Goal: Task Accomplishment & Management: Manage account settings

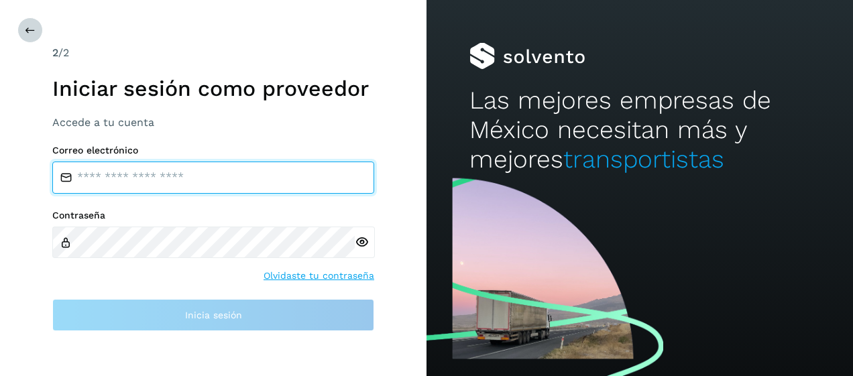
type input "**********"
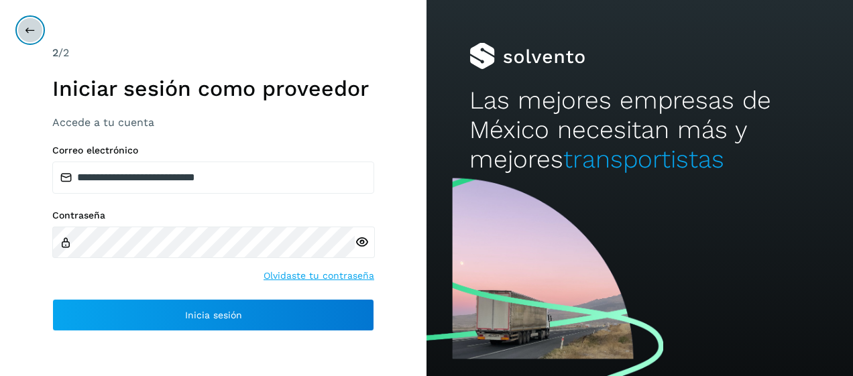
click at [24, 31] on button at bounding box center [29, 29] width 25 height 25
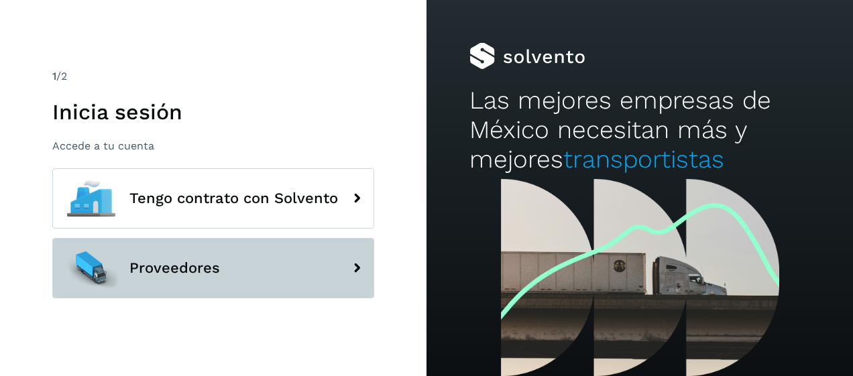
click at [217, 265] on span "Proveedores" at bounding box center [174, 268] width 91 height 16
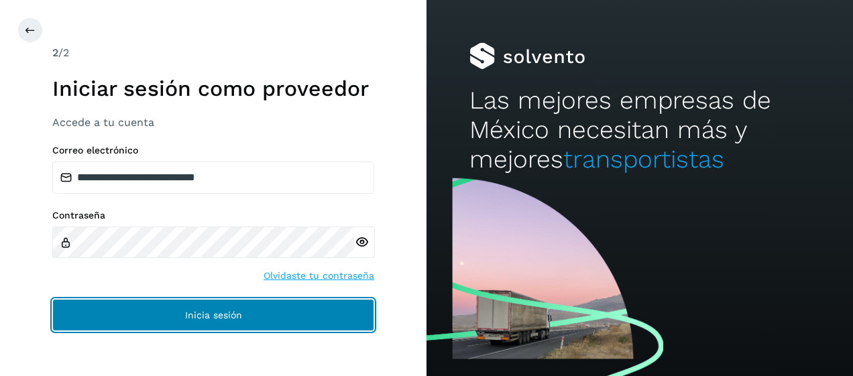
click at [214, 317] on span "Inicia sesión" at bounding box center [213, 315] width 57 height 9
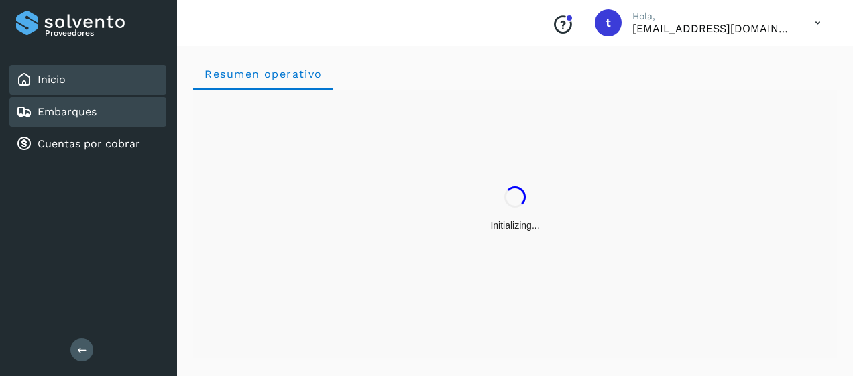
click at [76, 110] on link "Embarques" at bounding box center [67, 111] width 59 height 13
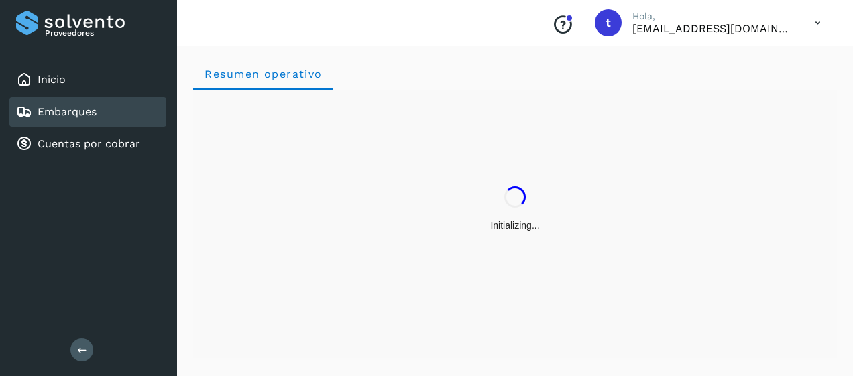
click at [76, 110] on link "Embarques" at bounding box center [67, 111] width 59 height 13
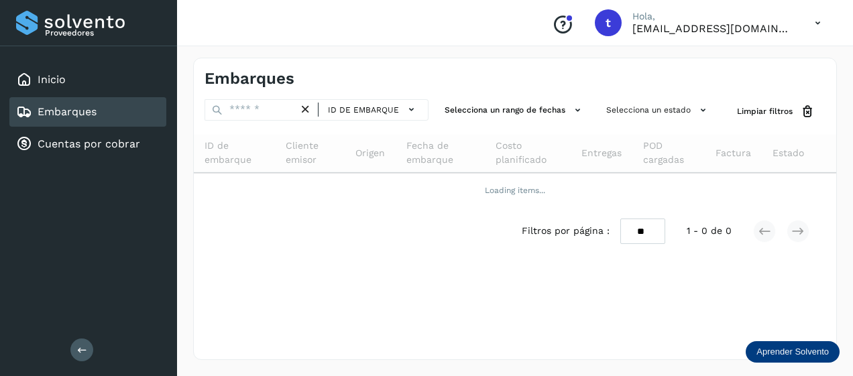
click at [76, 110] on link "Embarques" at bounding box center [67, 111] width 59 height 13
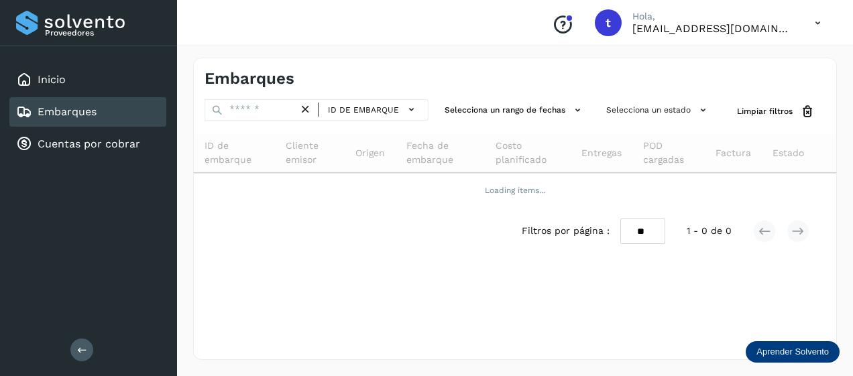
click at [76, 110] on link "Embarques" at bounding box center [67, 111] width 59 height 13
click at [52, 117] on link "Embarques" at bounding box center [67, 111] width 59 height 13
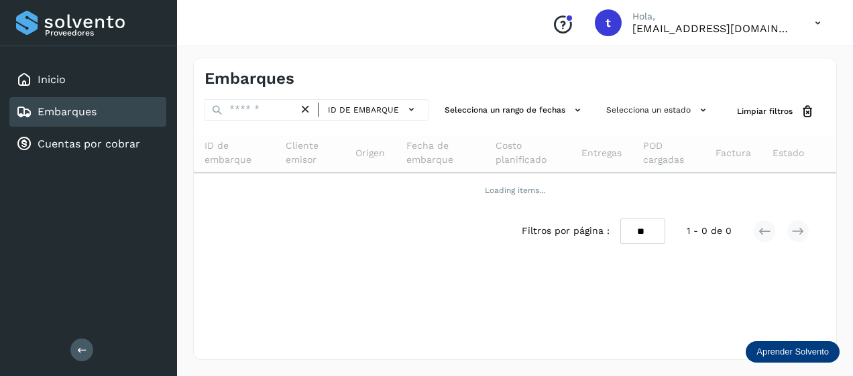
click at [52, 117] on link "Embarques" at bounding box center [67, 111] width 59 height 13
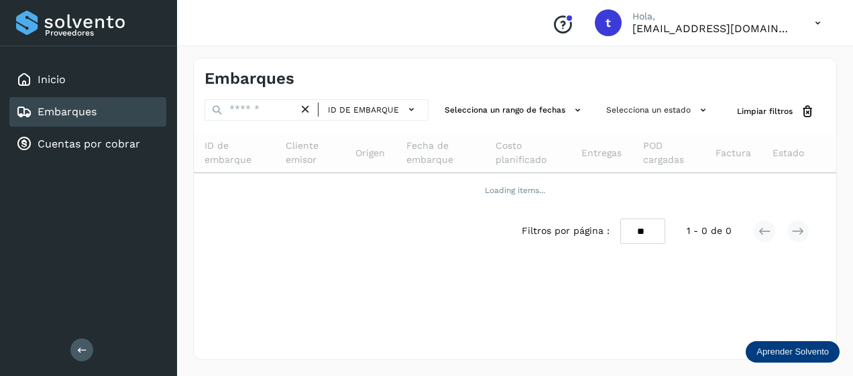
click at [52, 117] on link "Embarques" at bounding box center [67, 111] width 59 height 13
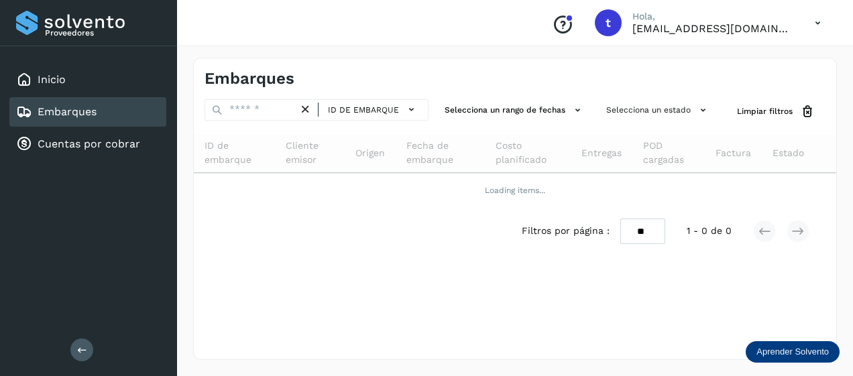
click at [52, 117] on link "Embarques" at bounding box center [67, 111] width 59 height 13
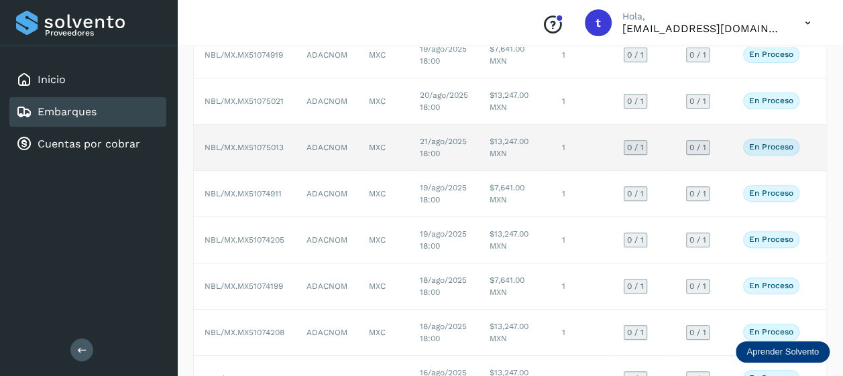
scroll to position [329, 0]
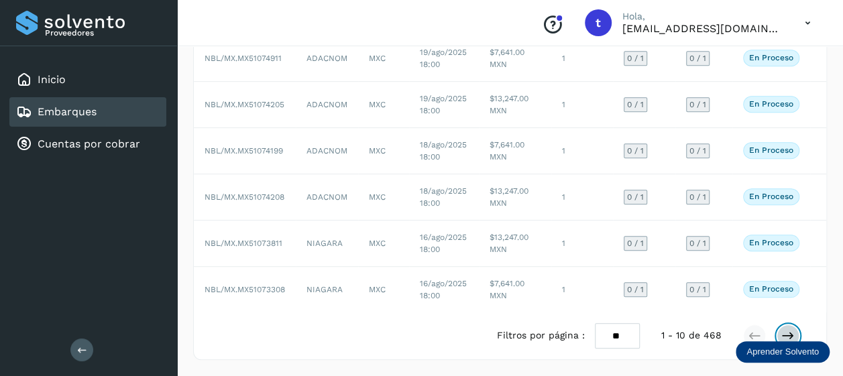
click at [790, 331] on icon at bounding box center [787, 335] width 13 height 13
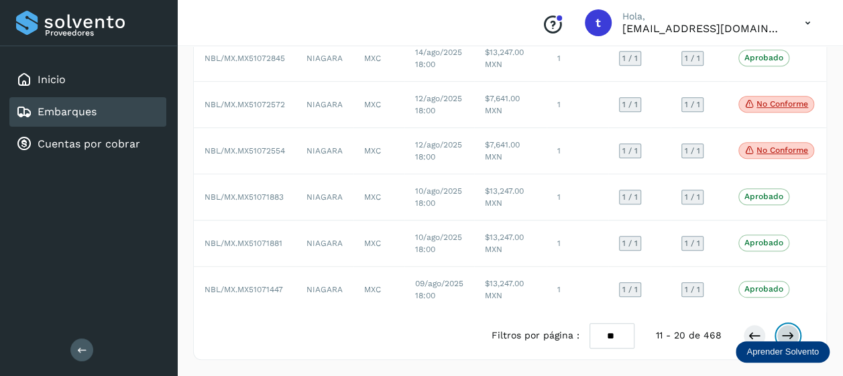
click at [786, 337] on icon at bounding box center [787, 335] width 13 height 13
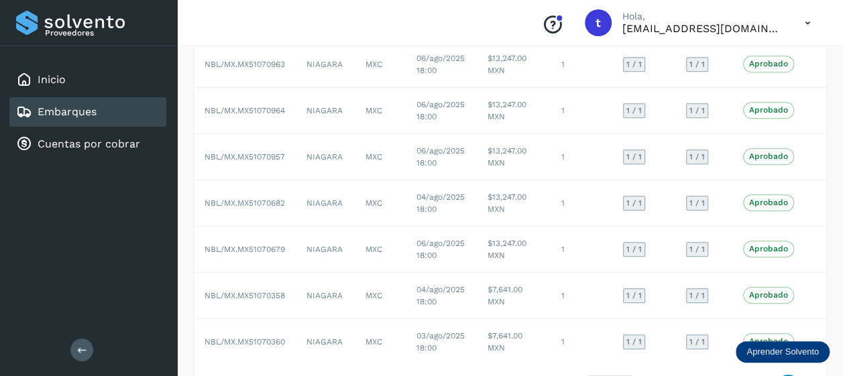
scroll to position [319, 0]
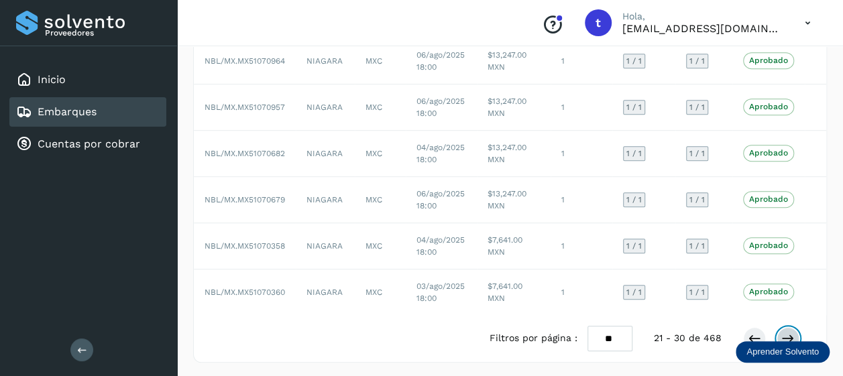
click at [794, 337] on icon at bounding box center [787, 338] width 13 height 13
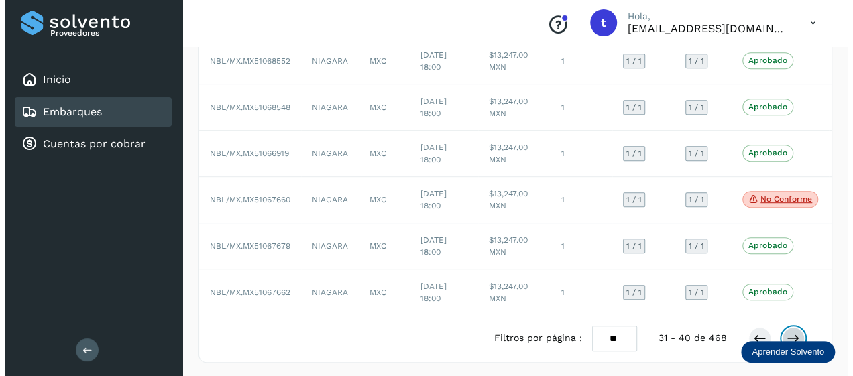
scroll to position [0, 17]
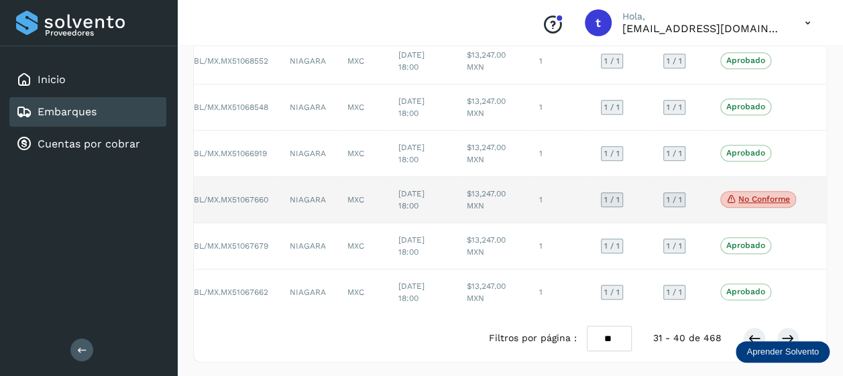
click at [754, 201] on p "No conforme" at bounding box center [764, 198] width 52 height 9
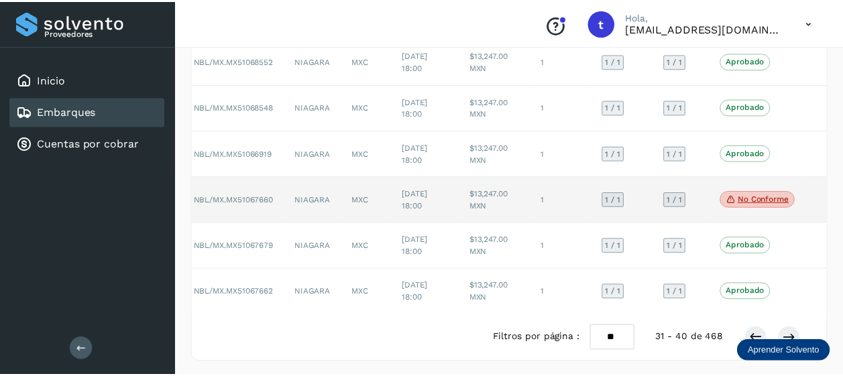
scroll to position [0, 7]
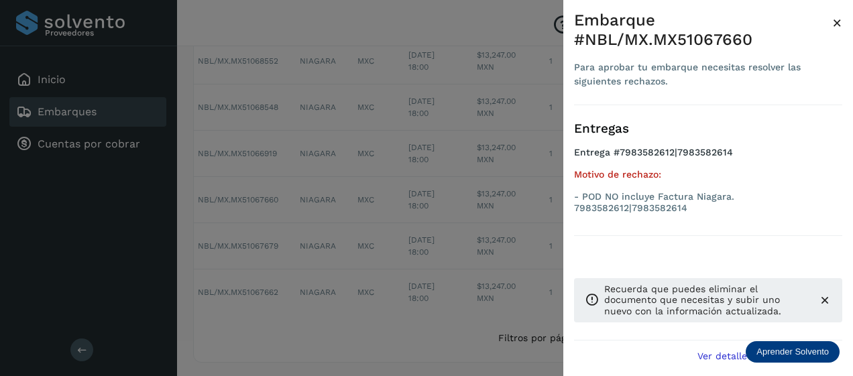
click at [835, 25] on span "×" at bounding box center [837, 22] width 10 height 19
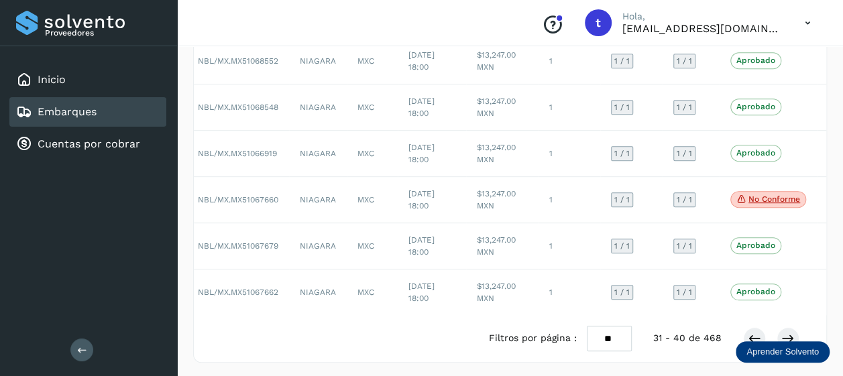
scroll to position [0, 17]
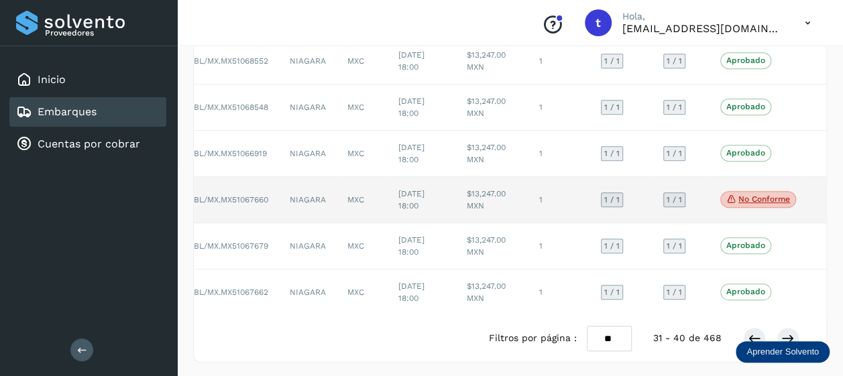
click at [810, 194] on td at bounding box center [817, 200] width 21 height 46
click at [703, 198] on td "1 / 1" at bounding box center [681, 200] width 57 height 46
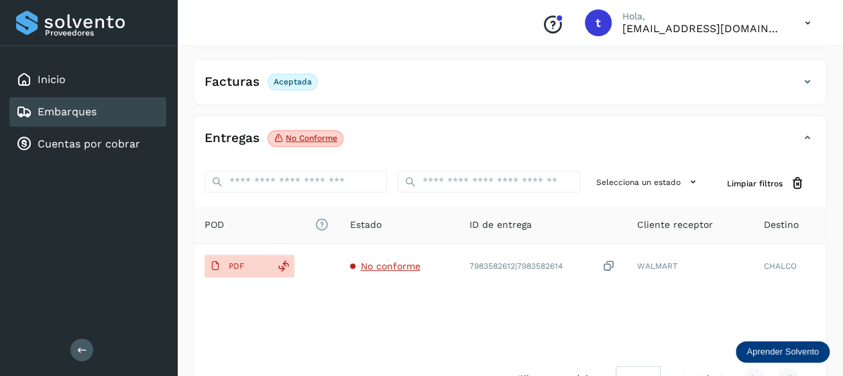
scroll to position [256, 0]
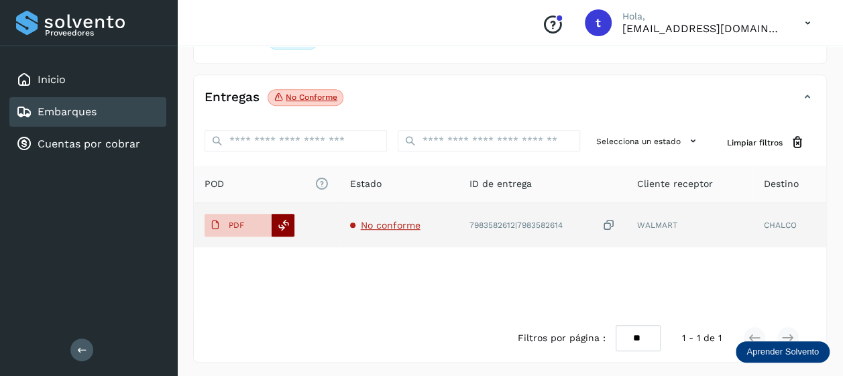
click at [288, 225] on icon at bounding box center [284, 225] width 12 height 12
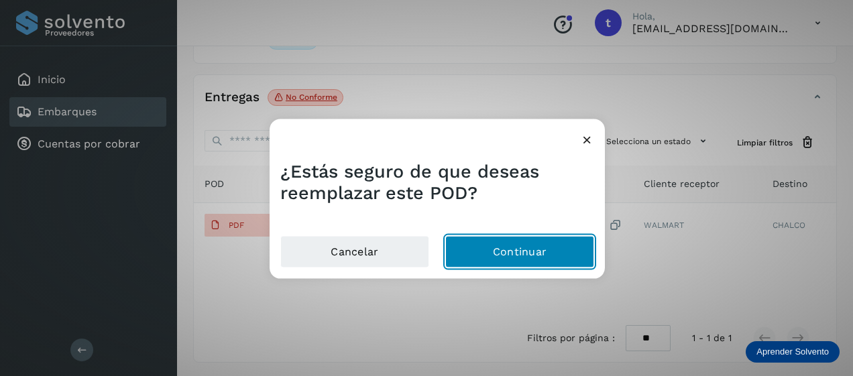
click at [482, 252] on button "Continuar" at bounding box center [519, 252] width 149 height 32
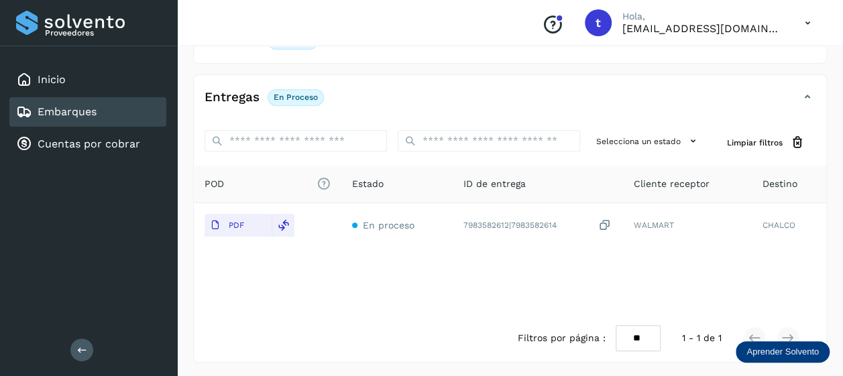
scroll to position [0, 0]
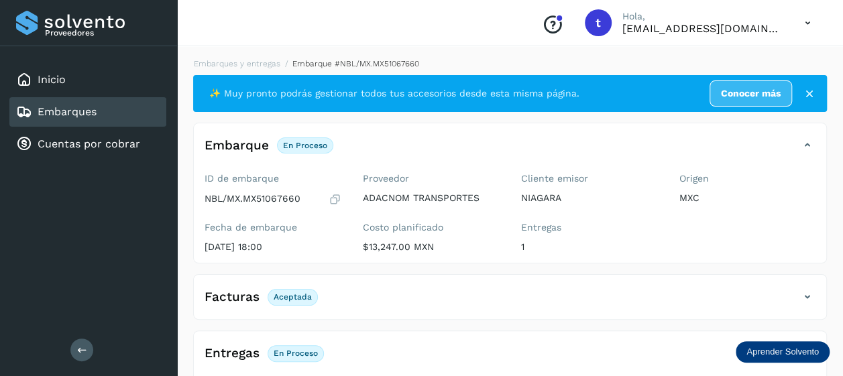
click at [97, 111] on div "Embarques" at bounding box center [87, 112] width 157 height 30
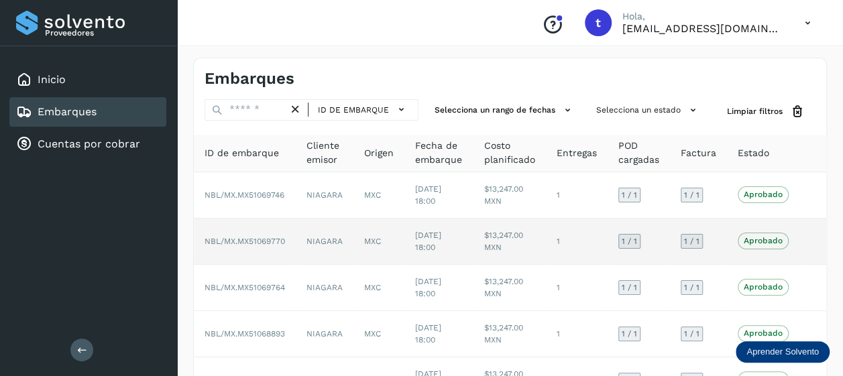
scroll to position [319, 0]
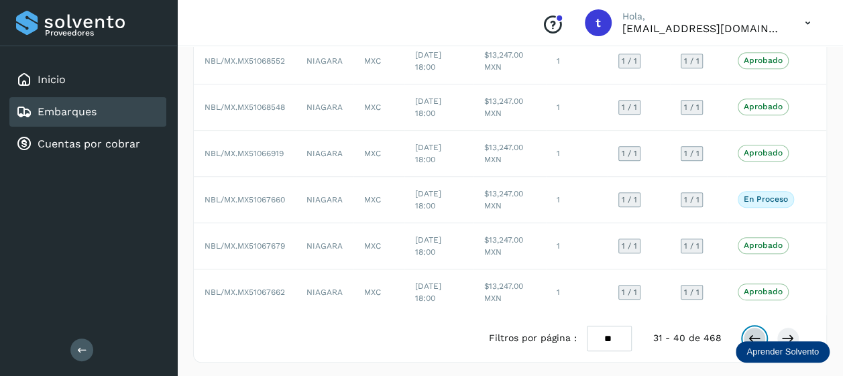
click at [750, 334] on icon at bounding box center [754, 338] width 13 height 13
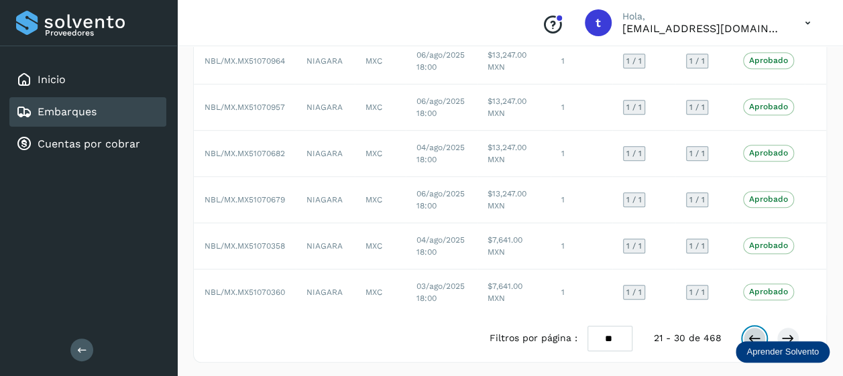
click at [750, 334] on icon at bounding box center [754, 338] width 13 height 13
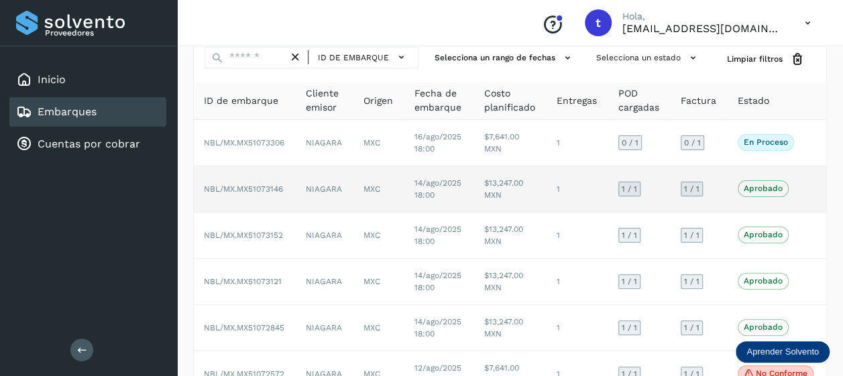
scroll to position [0, 33]
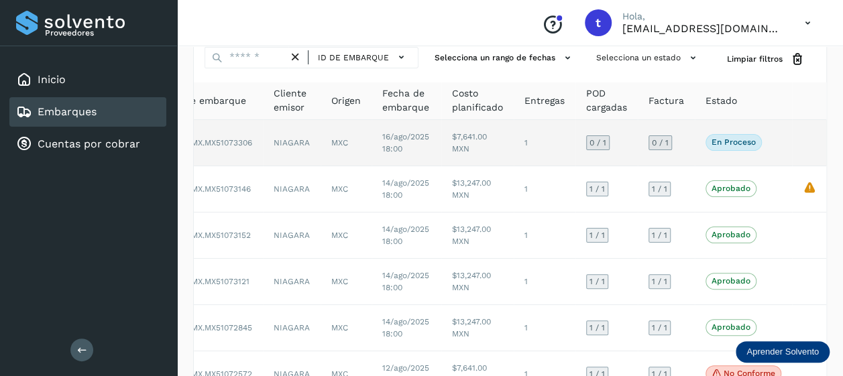
click at [779, 150] on div "En proceso Verifica el estado de la factura o entregas asociadas a este embarque" at bounding box center [744, 142] width 76 height 16
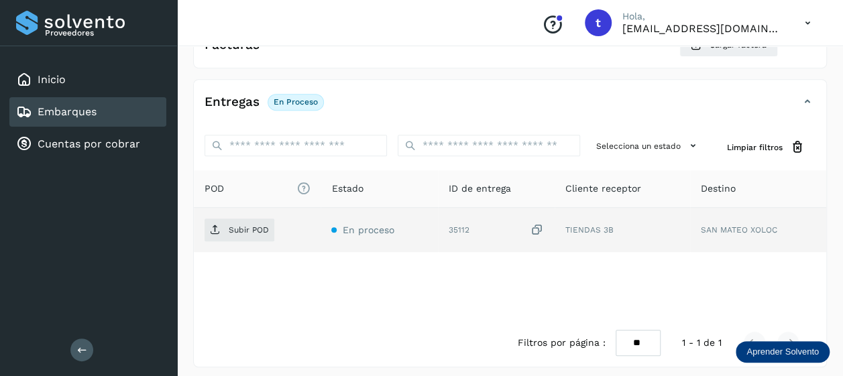
scroll to position [258, 0]
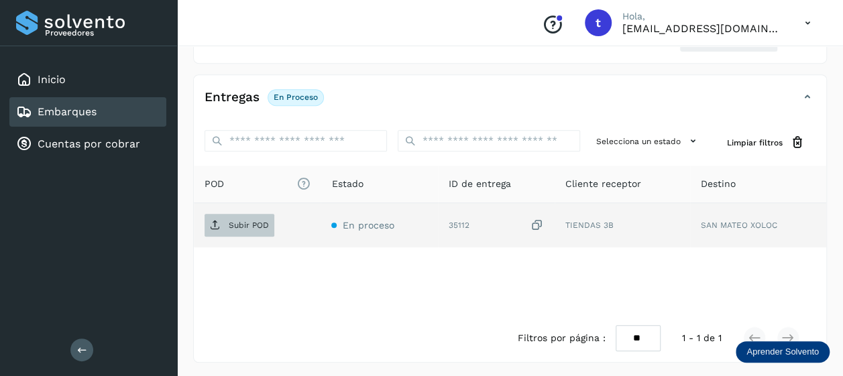
click at [263, 224] on p "Subir POD" at bounding box center [249, 225] width 40 height 9
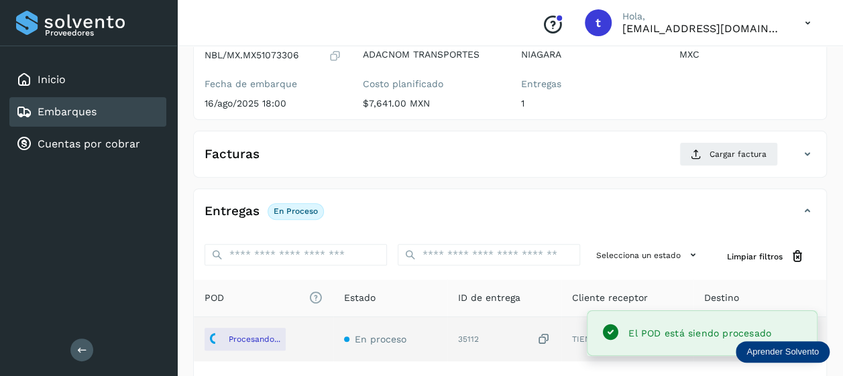
scroll to position [0, 0]
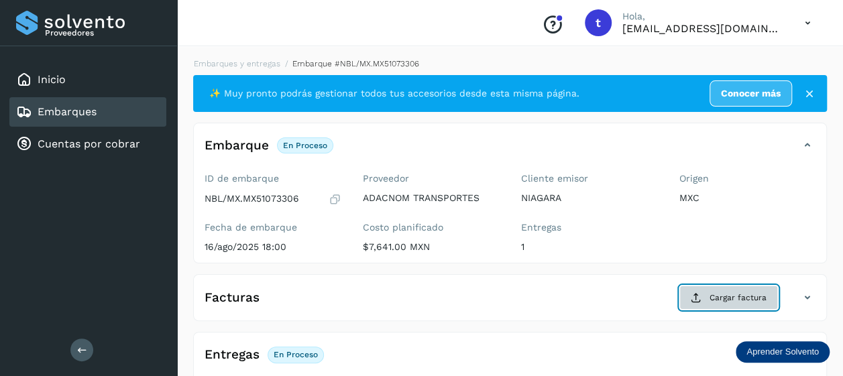
click at [732, 297] on span "Cargar factura" at bounding box center [738, 298] width 57 height 12
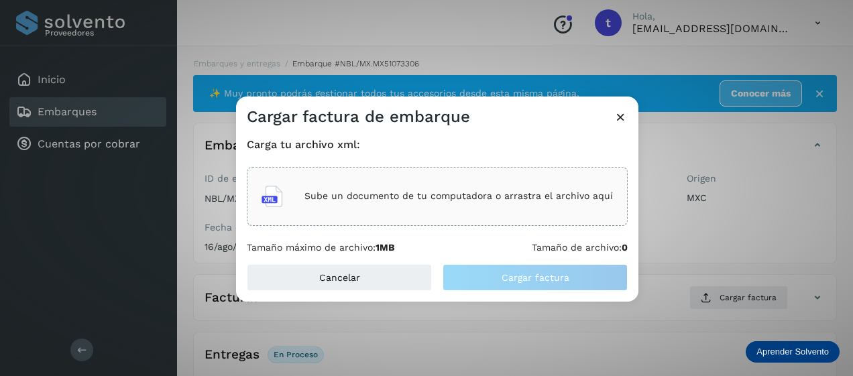
click at [414, 198] on p "Sube un documento de tu computadora o arrastra el archivo aquí" at bounding box center [458, 195] width 309 height 11
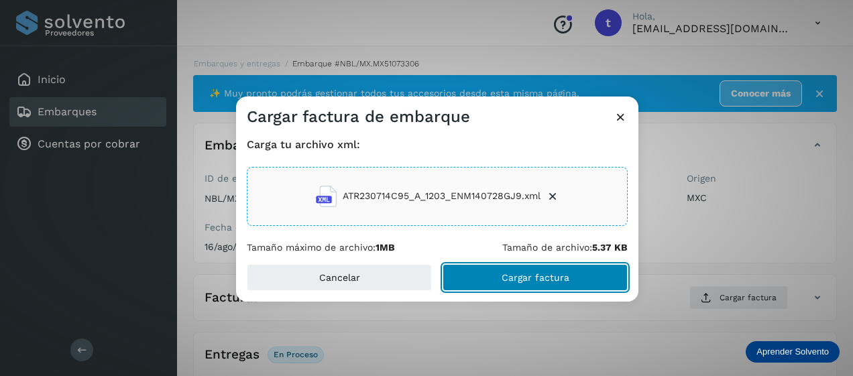
click at [541, 275] on span "Cargar factura" at bounding box center [536, 277] width 68 height 9
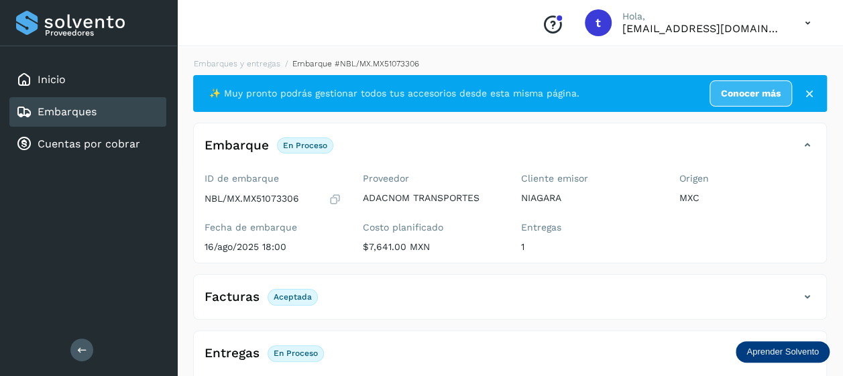
click at [72, 110] on link "Embarques" at bounding box center [67, 111] width 59 height 13
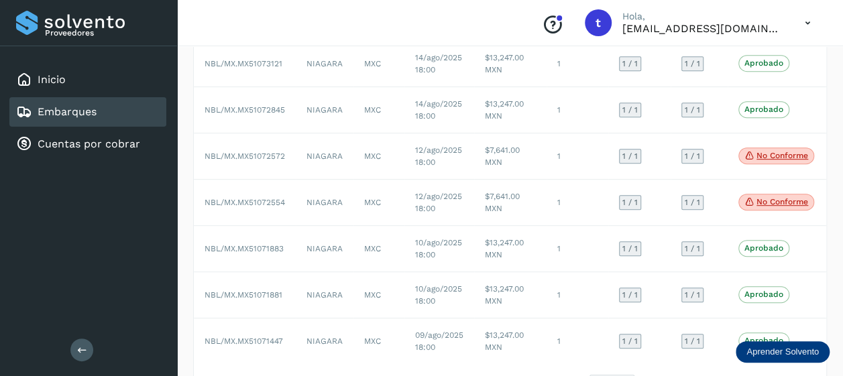
scroll to position [329, 0]
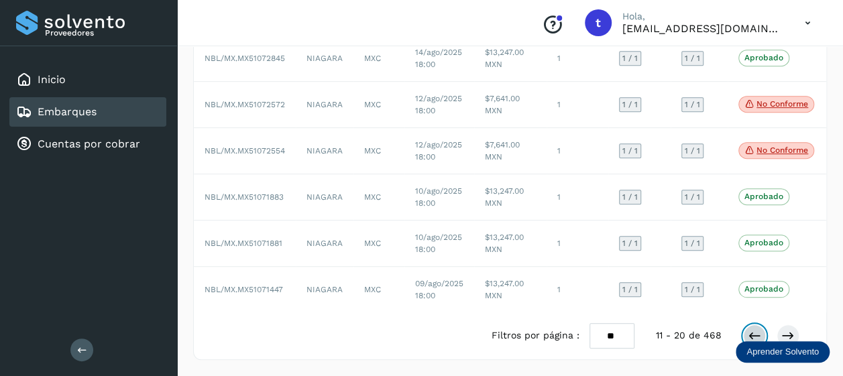
click at [753, 339] on icon at bounding box center [754, 335] width 13 height 13
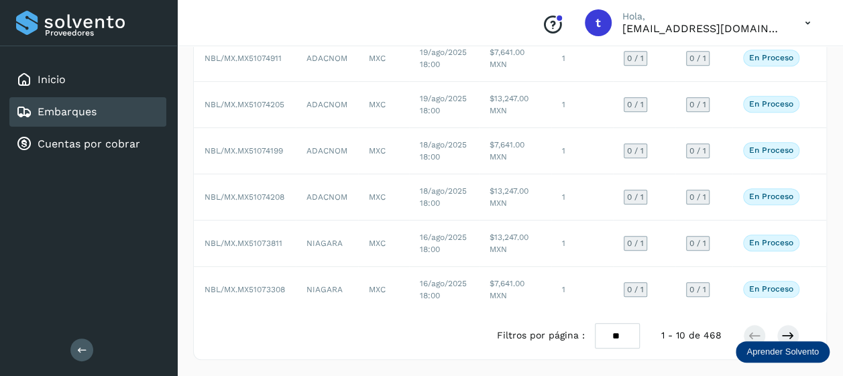
scroll to position [0, 4]
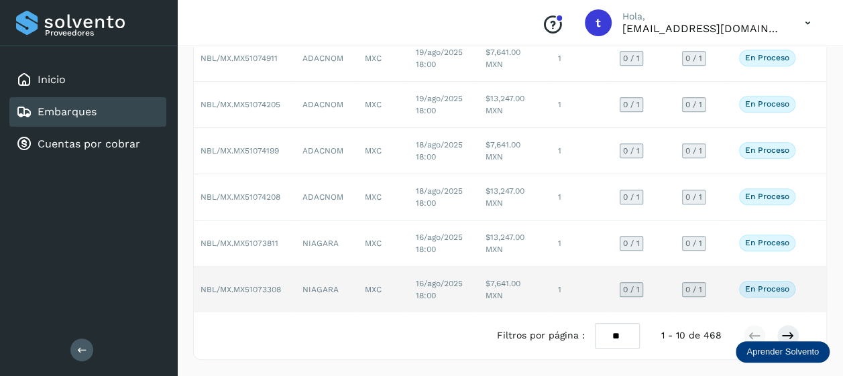
click at [807, 278] on td at bounding box center [816, 290] width 21 height 46
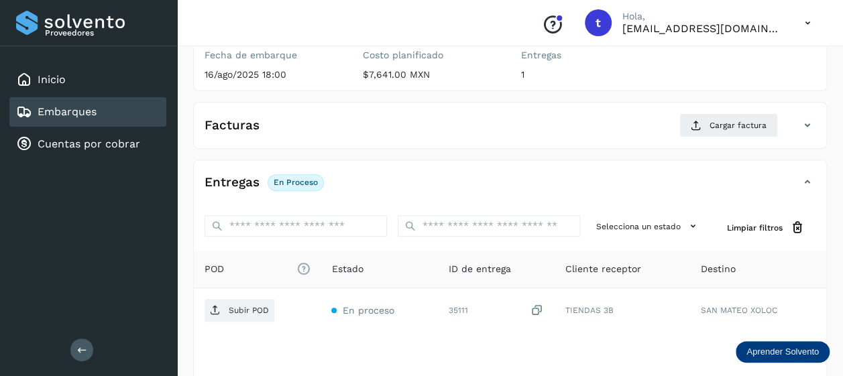
scroll to position [258, 0]
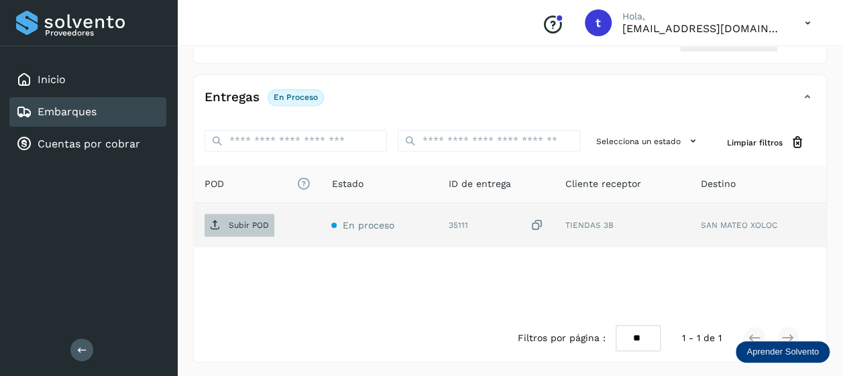
click at [231, 229] on span "Subir POD" at bounding box center [240, 225] width 70 height 21
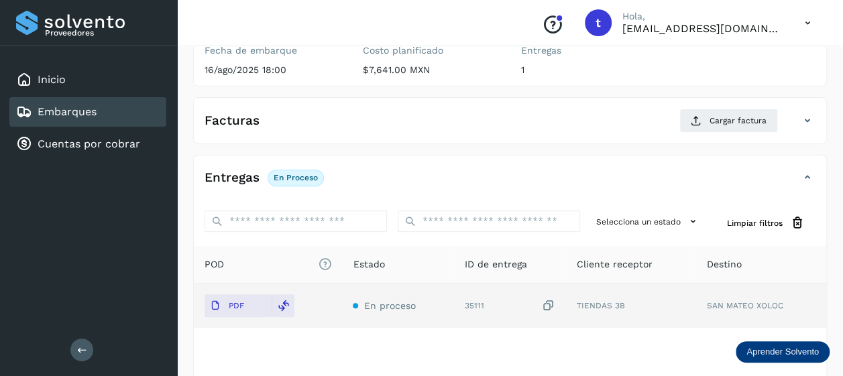
scroll to position [93, 0]
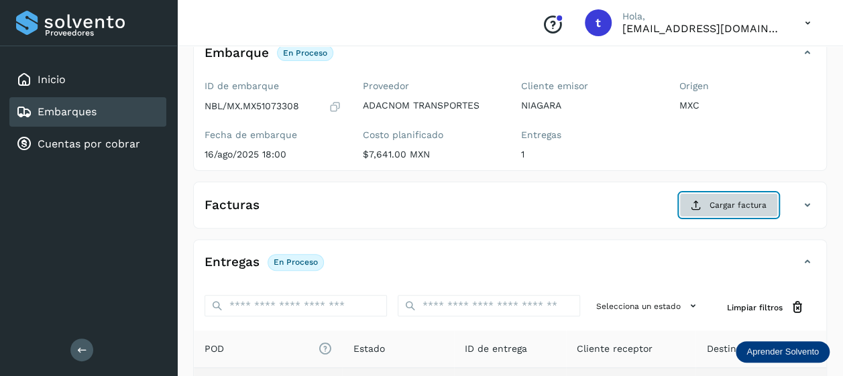
click at [724, 207] on span "Cargar factura" at bounding box center [738, 205] width 57 height 12
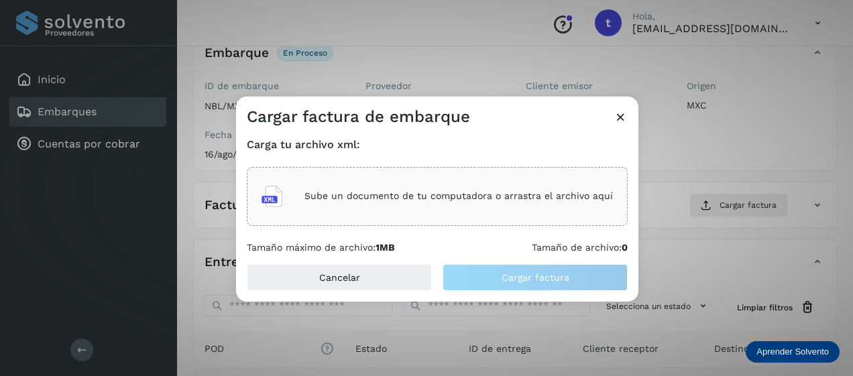
click at [458, 191] on p "Sube un documento de tu computadora o arrastra el archivo aquí" at bounding box center [458, 195] width 309 height 11
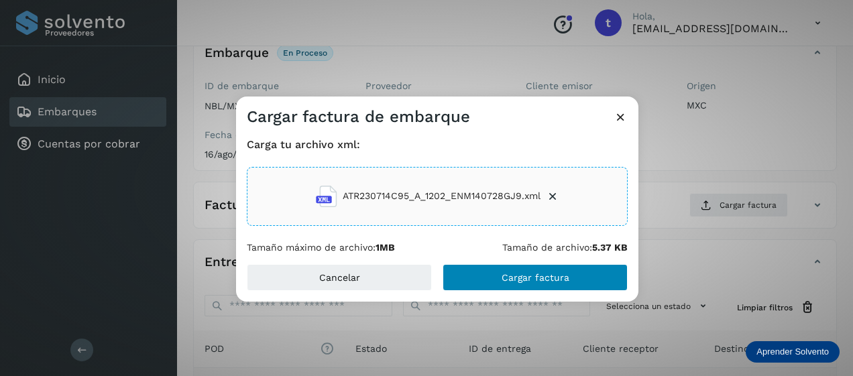
click at [531, 278] on span "Cargar factura" at bounding box center [536, 277] width 68 height 9
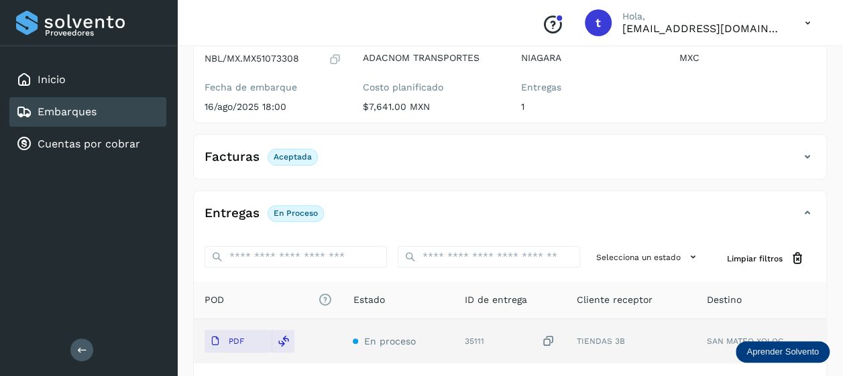
scroll to position [0, 0]
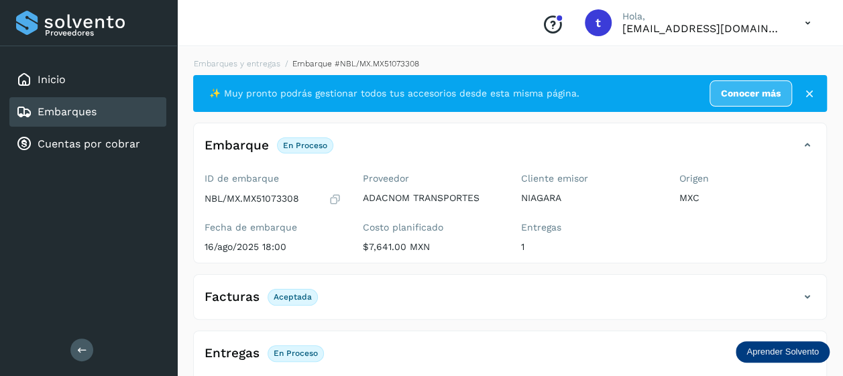
click at [78, 117] on link "Embarques" at bounding box center [67, 111] width 59 height 13
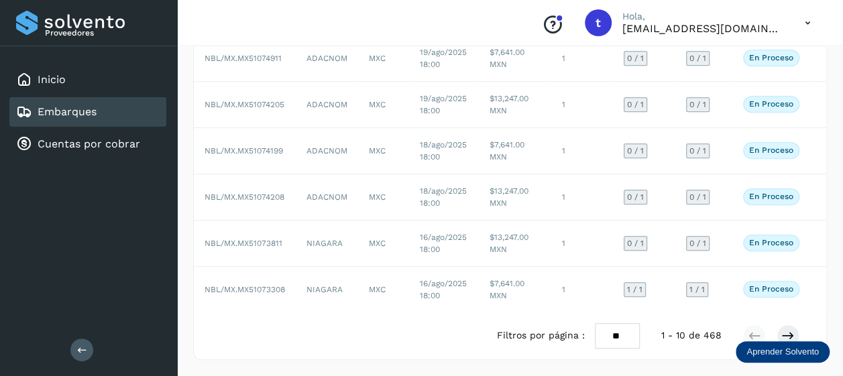
scroll to position [0, 4]
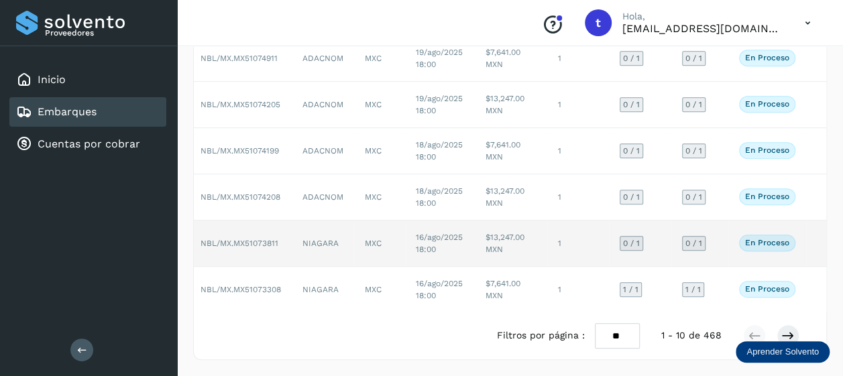
click at [812, 233] on td at bounding box center [816, 244] width 21 height 46
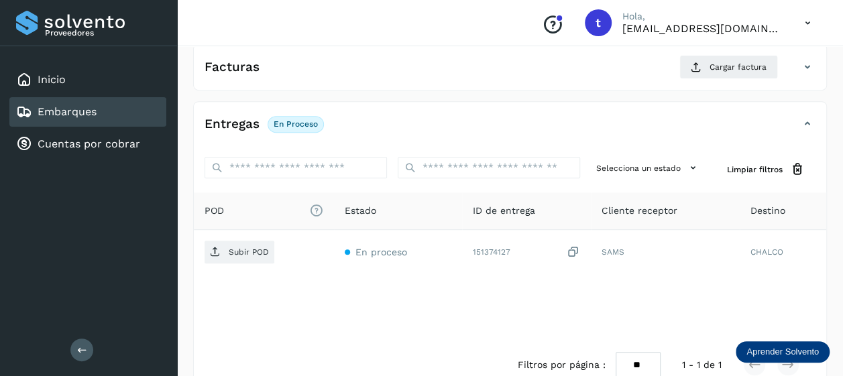
scroll to position [258, 0]
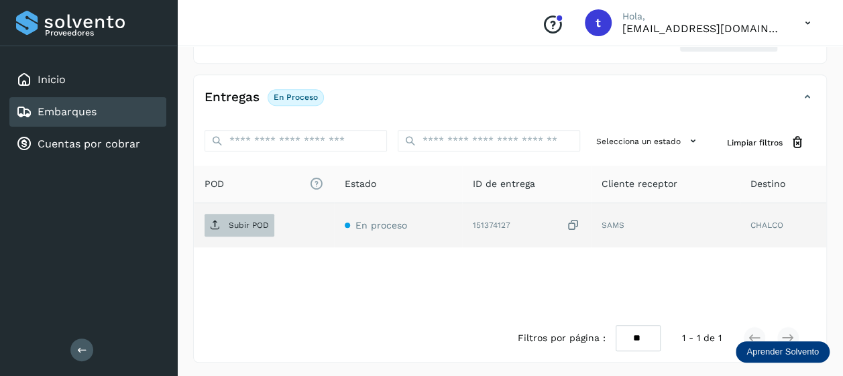
click at [238, 228] on p "Subir POD" at bounding box center [249, 225] width 40 height 9
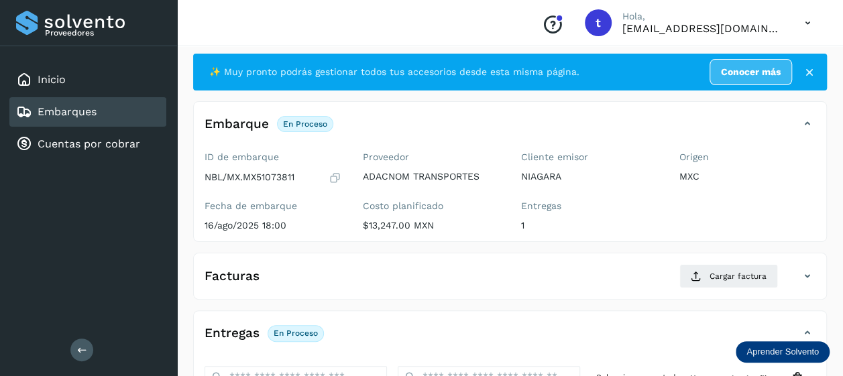
scroll to position [0, 0]
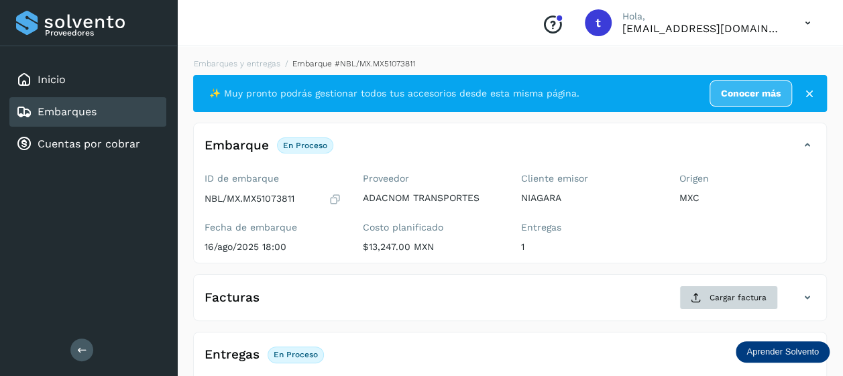
click at [736, 293] on span "Cargar factura" at bounding box center [738, 298] width 57 height 12
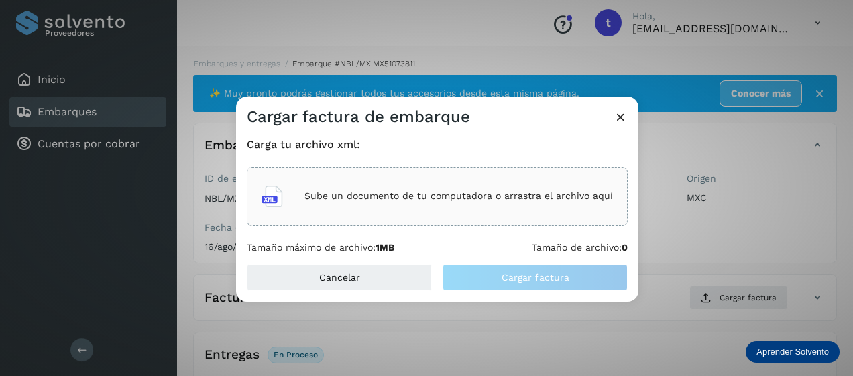
click at [471, 190] on p "Sube un documento de tu computadora o arrastra el archivo aquí" at bounding box center [458, 195] width 309 height 11
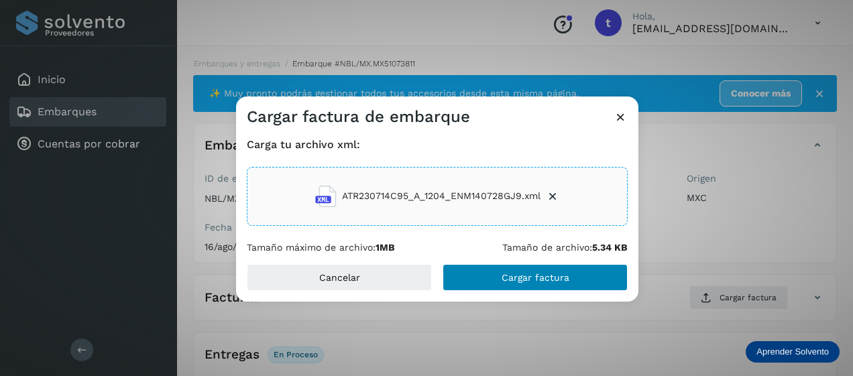
click at [533, 275] on span "Cargar factura" at bounding box center [536, 277] width 68 height 9
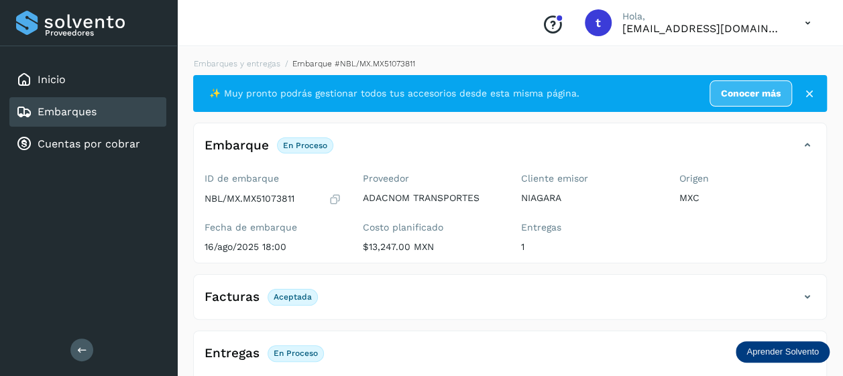
click at [78, 110] on link "Embarques" at bounding box center [67, 111] width 59 height 13
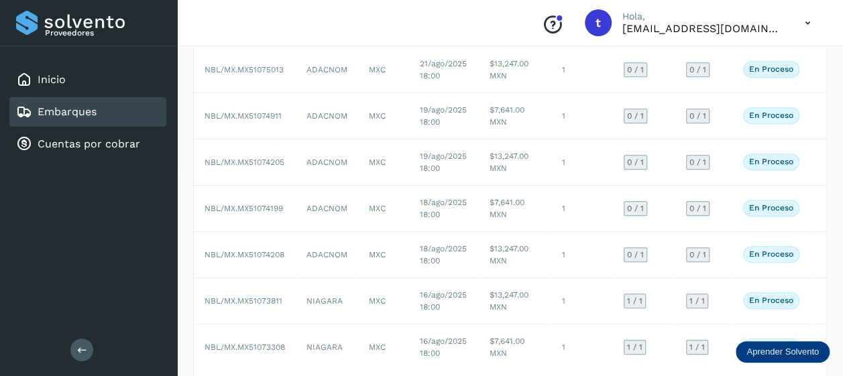
scroll to position [0, 4]
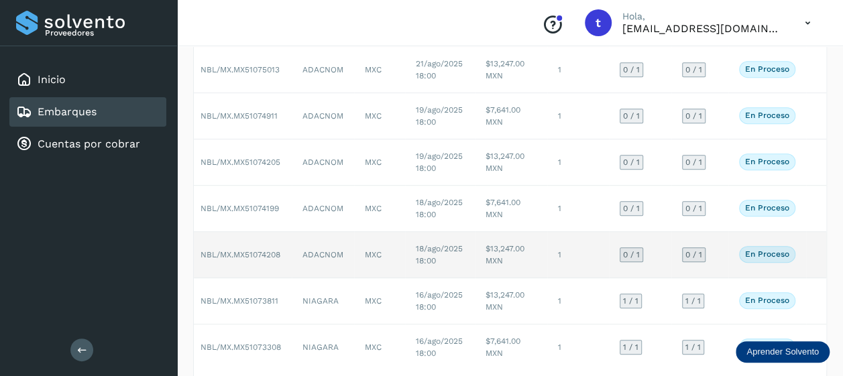
click at [810, 257] on td at bounding box center [816, 255] width 21 height 46
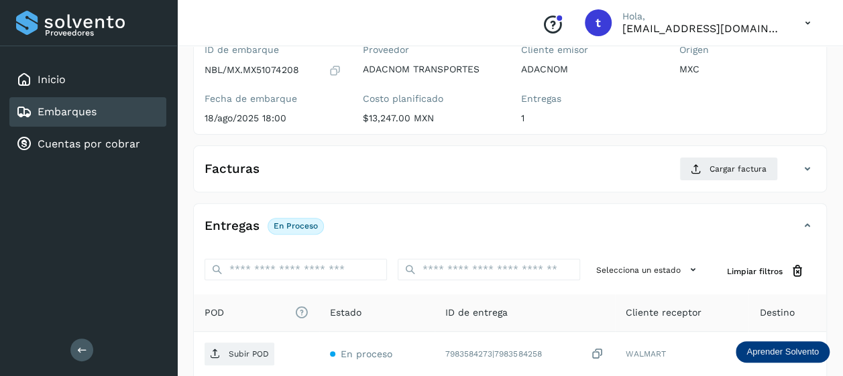
scroll to position [258, 0]
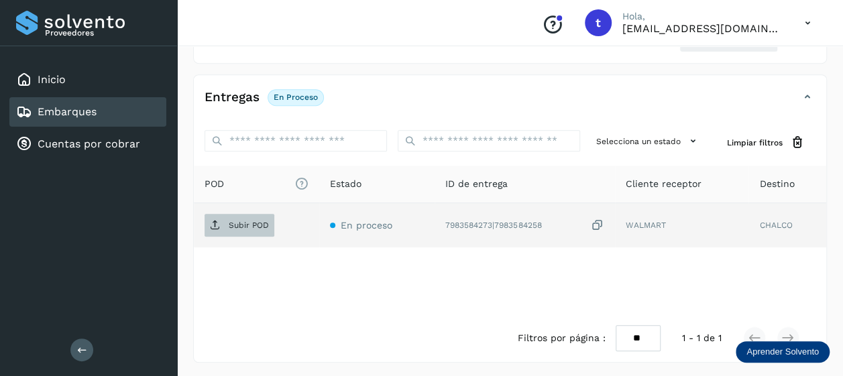
click at [233, 227] on p "Subir POD" at bounding box center [249, 225] width 40 height 9
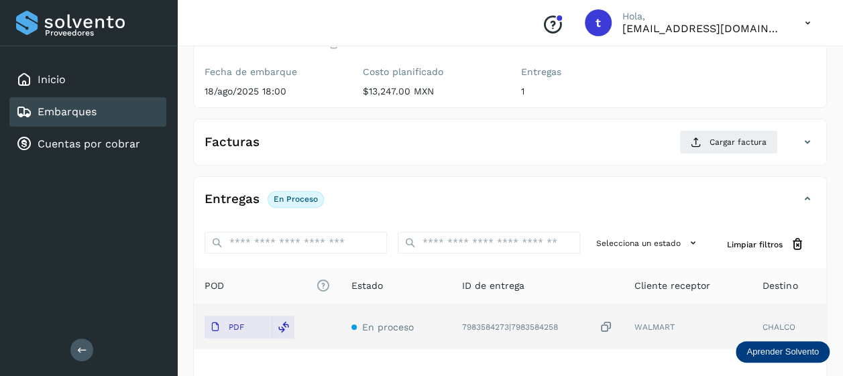
scroll to position [0, 0]
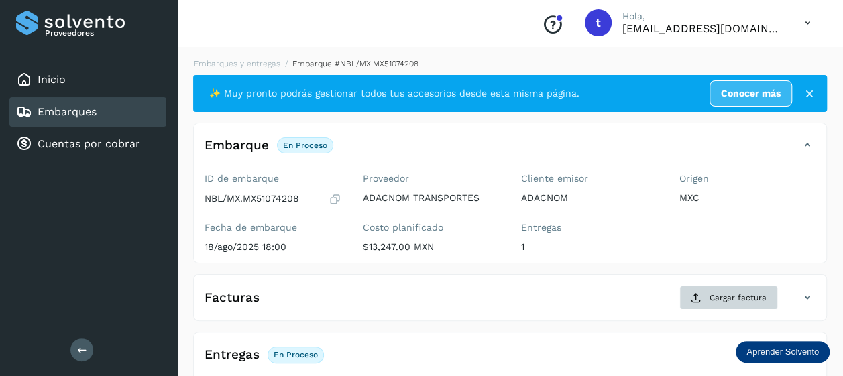
click at [726, 298] on span "Cargar factura" at bounding box center [738, 298] width 57 height 12
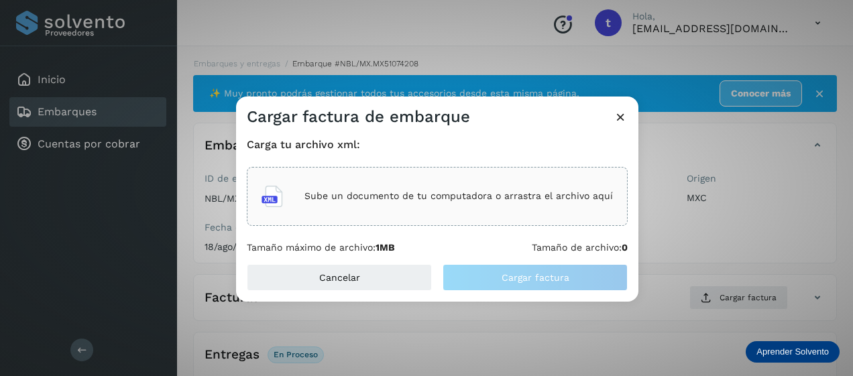
click at [440, 195] on p "Sube un documento de tu computadora o arrastra el archivo aquí" at bounding box center [458, 195] width 309 height 11
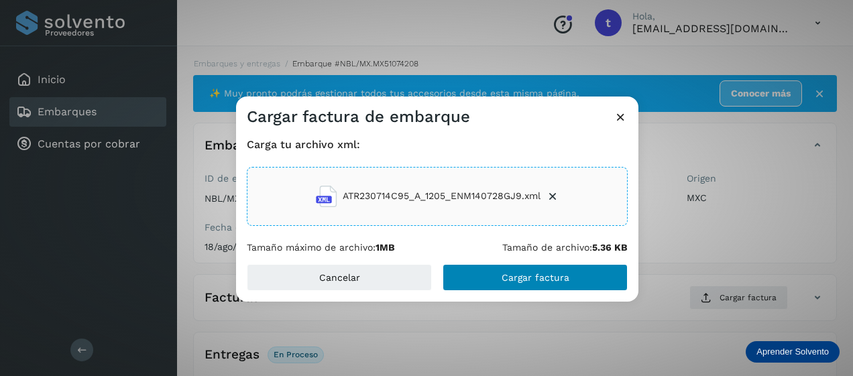
click at [533, 275] on span "Cargar factura" at bounding box center [536, 277] width 68 height 9
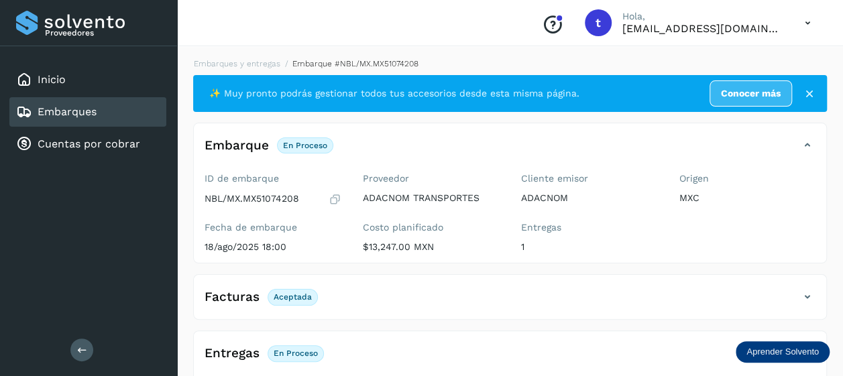
click at [69, 115] on link "Embarques" at bounding box center [67, 111] width 59 height 13
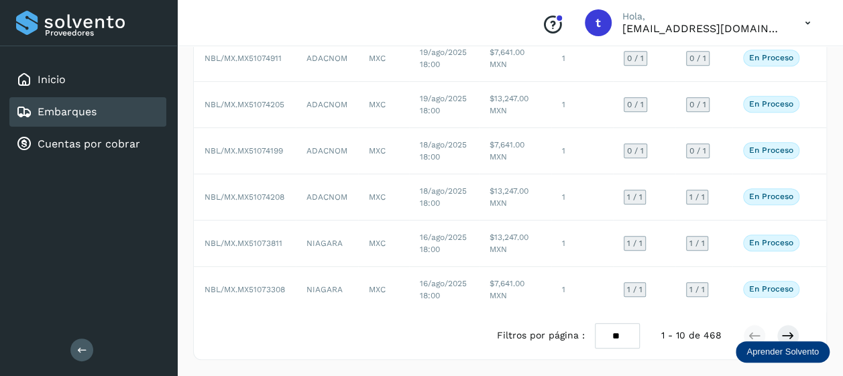
scroll to position [0, 4]
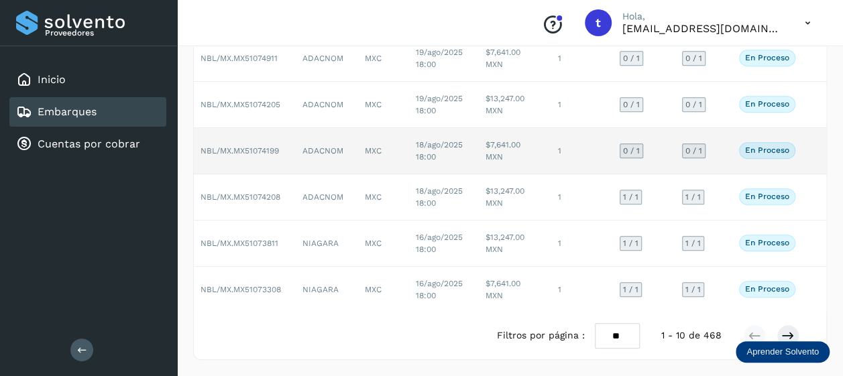
click at [809, 144] on td at bounding box center [816, 151] width 21 height 46
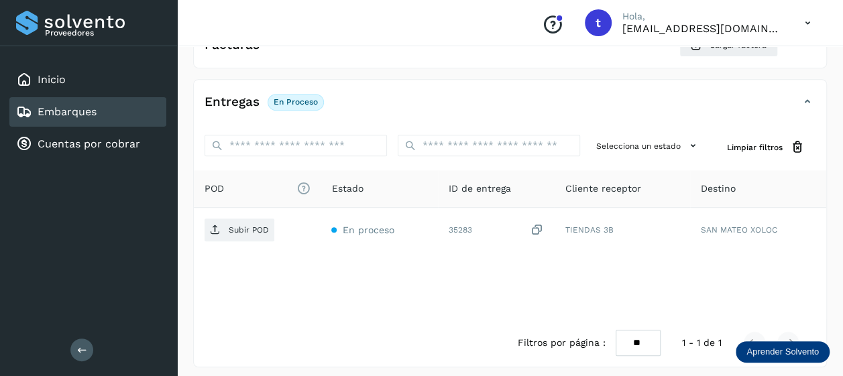
scroll to position [258, 0]
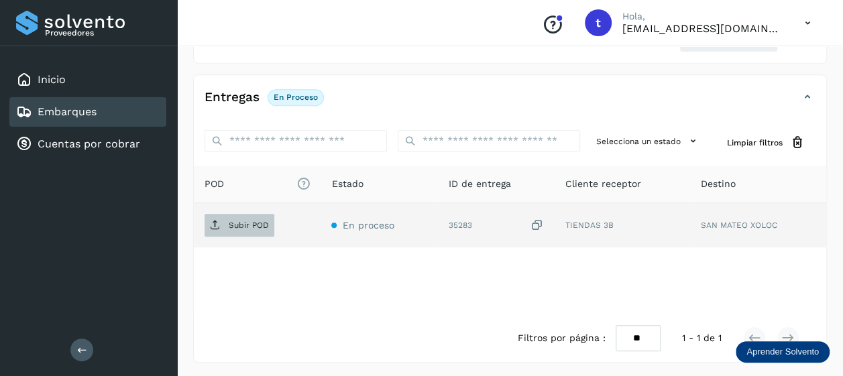
click at [240, 228] on p "Subir POD" at bounding box center [249, 225] width 40 height 9
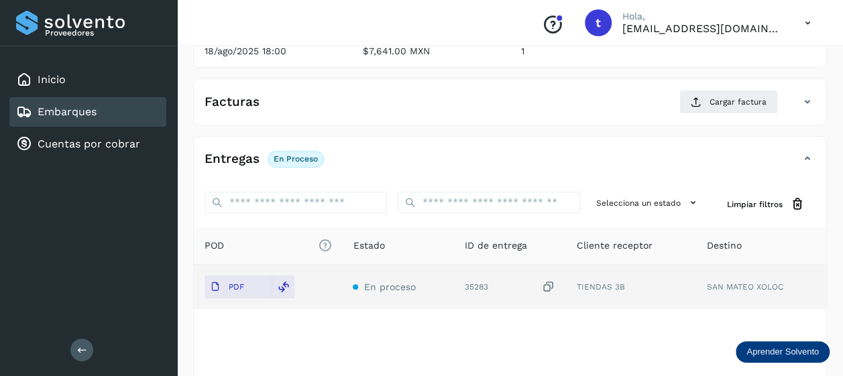
scroll to position [0, 0]
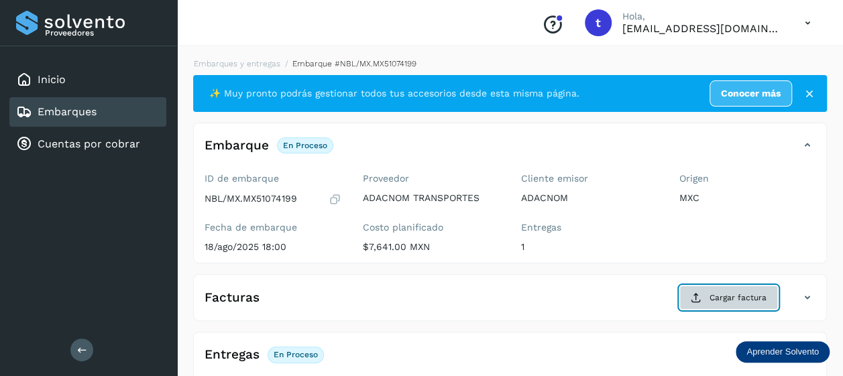
click at [727, 296] on span "Cargar factura" at bounding box center [738, 298] width 57 height 12
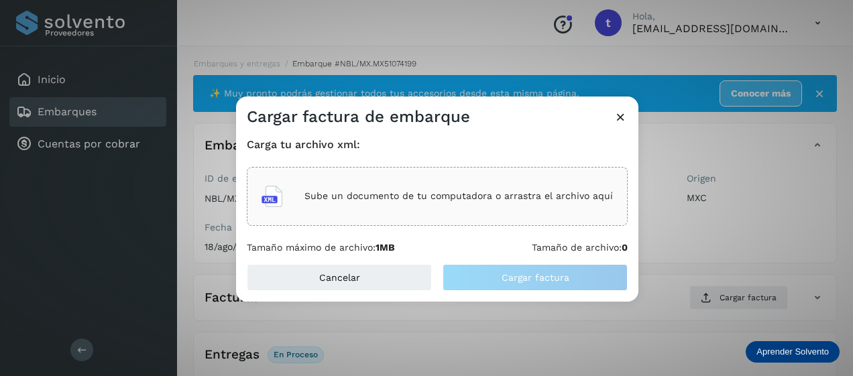
click at [443, 196] on p "Sube un documento de tu computadora o arrastra el archivo aquí" at bounding box center [458, 195] width 309 height 11
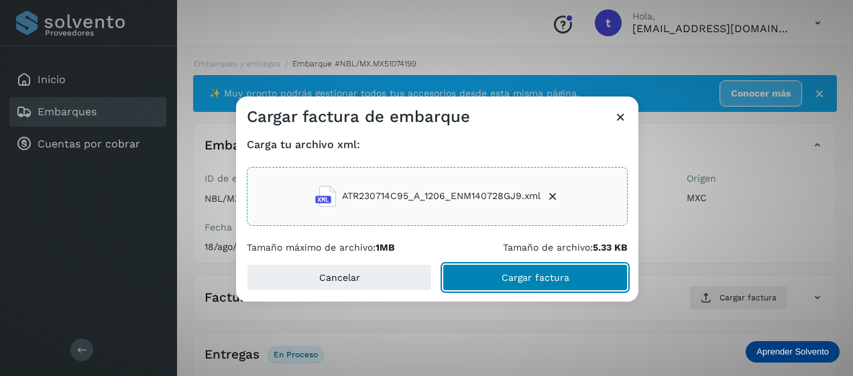
click at [532, 281] on span "Cargar factura" at bounding box center [536, 277] width 68 height 9
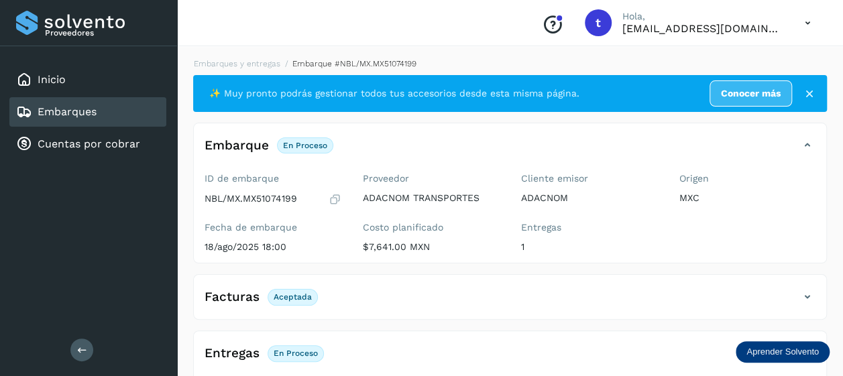
click at [82, 113] on link "Embarques" at bounding box center [67, 111] width 59 height 13
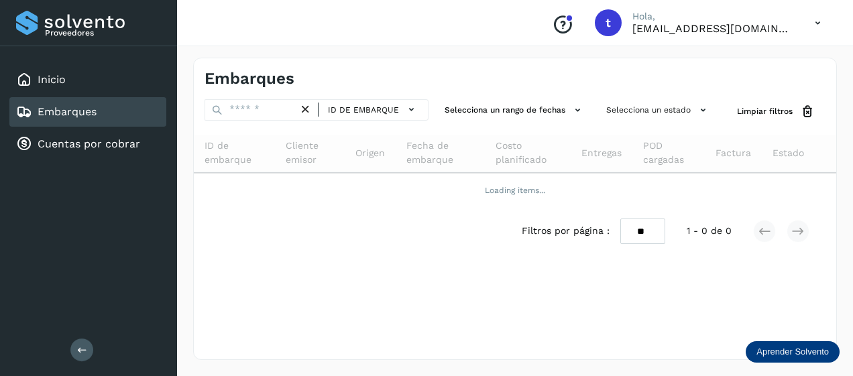
click at [80, 108] on link "Embarques" at bounding box center [67, 111] width 59 height 13
click at [75, 111] on link "Embarques" at bounding box center [67, 111] width 59 height 13
click at [76, 110] on link "Embarques" at bounding box center [67, 111] width 59 height 13
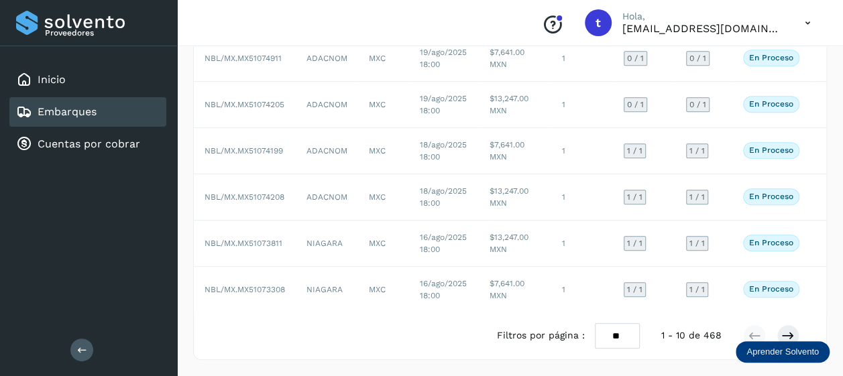
scroll to position [0, 4]
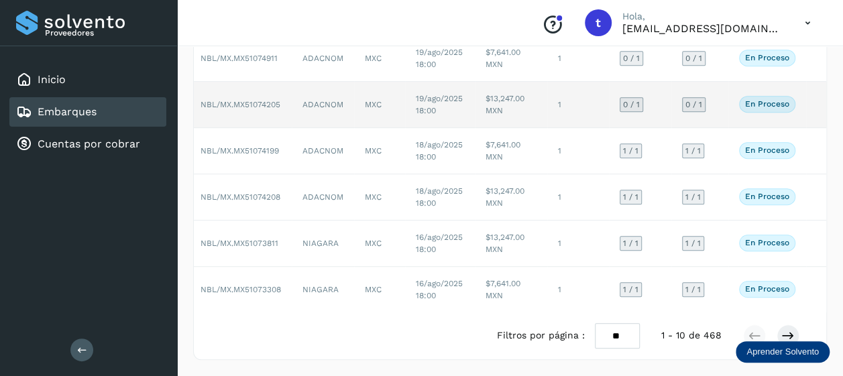
click at [808, 91] on td at bounding box center [816, 105] width 21 height 46
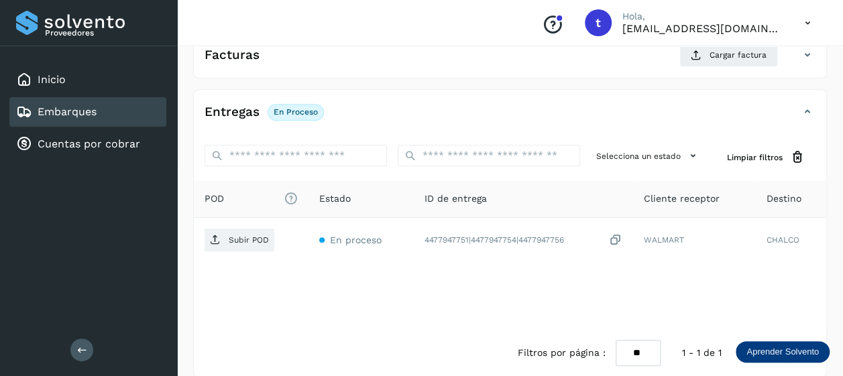
scroll to position [258, 0]
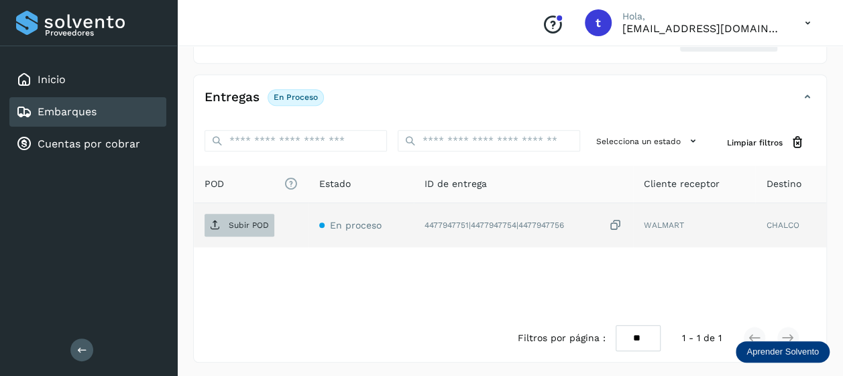
click at [239, 216] on span "Subir POD" at bounding box center [240, 225] width 70 height 21
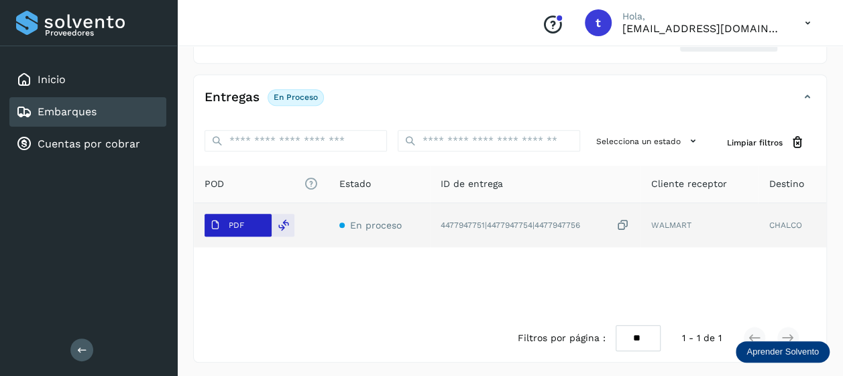
click at [240, 224] on p "PDF" at bounding box center [236, 225] width 15 height 9
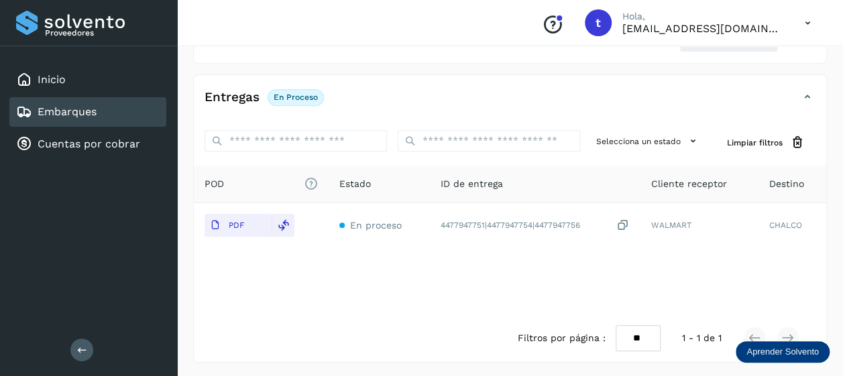
click at [419, 291] on div "POD El tamaño máximo de archivo es de 20 Mb. Estado ID de entrega Cliente recep…" at bounding box center [510, 240] width 632 height 149
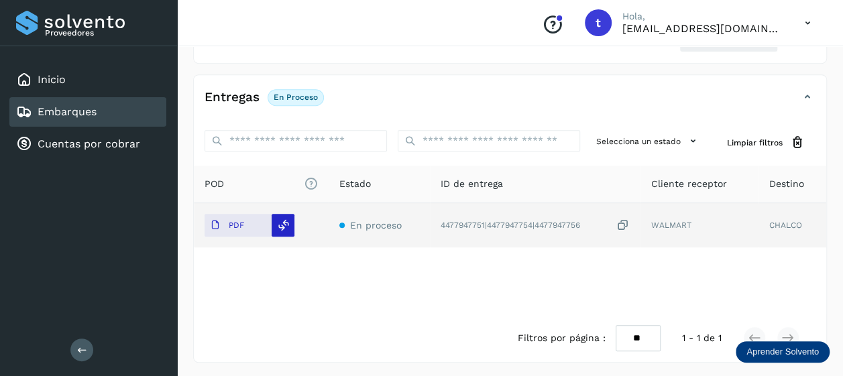
click at [283, 228] on icon at bounding box center [284, 225] width 12 height 12
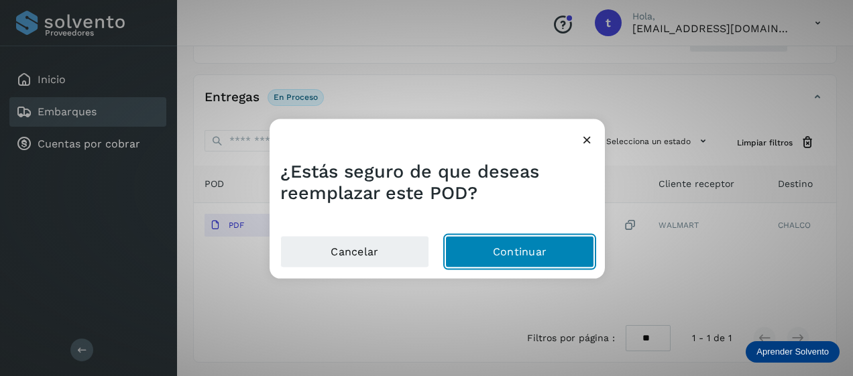
click at [523, 253] on button "Continuar" at bounding box center [519, 252] width 149 height 32
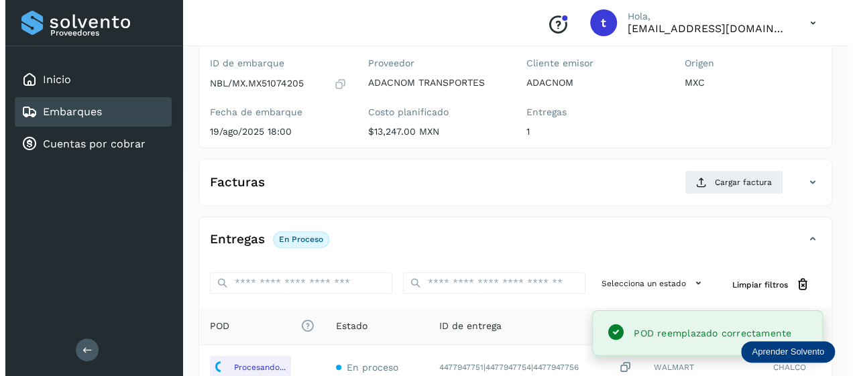
scroll to position [115, 0]
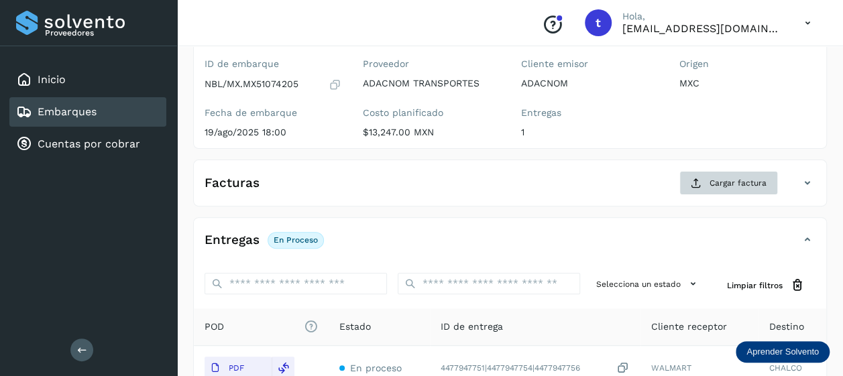
click at [731, 182] on span "Cargar factura" at bounding box center [738, 183] width 57 height 12
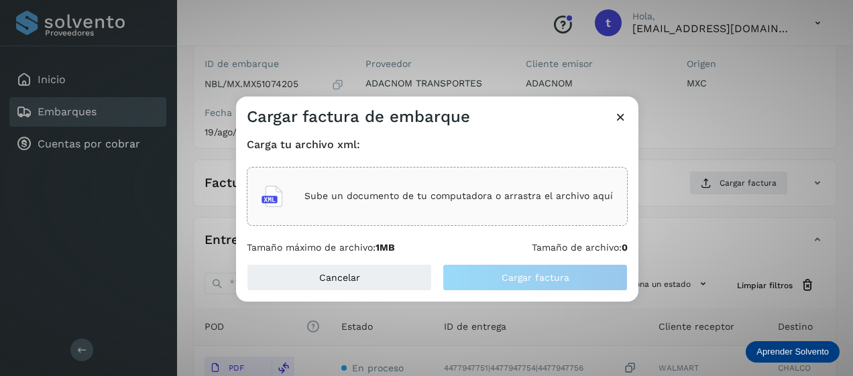
click at [459, 192] on p "Sube un documento de tu computadora o arrastra el archivo aquí" at bounding box center [458, 195] width 309 height 11
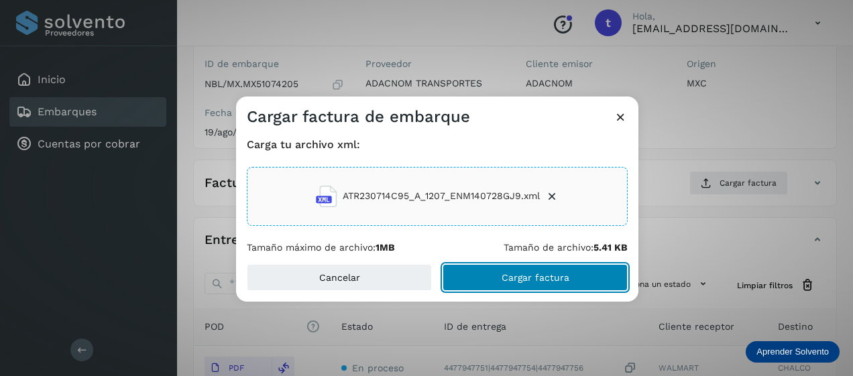
click at [541, 274] on span "Cargar factura" at bounding box center [536, 277] width 68 height 9
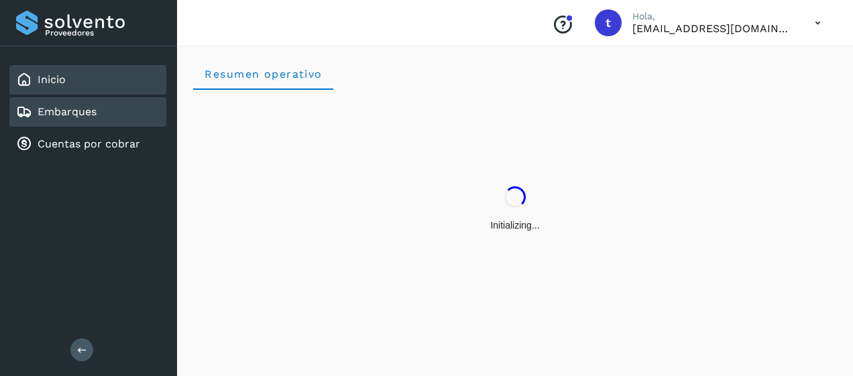
click at [95, 114] on link "Embarques" at bounding box center [67, 111] width 59 height 13
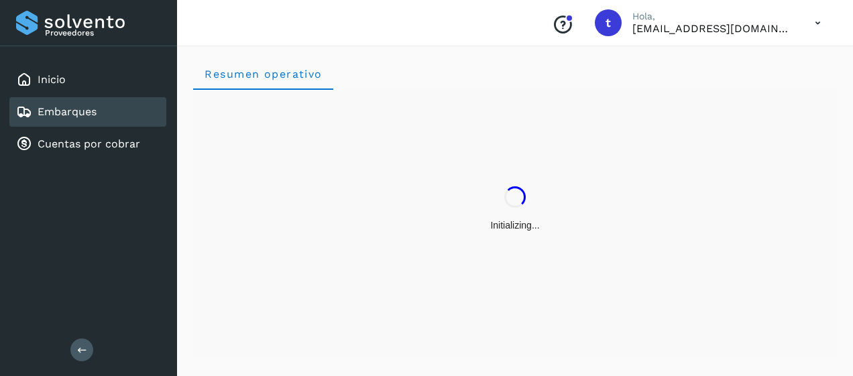
click at [95, 114] on link "Embarques" at bounding box center [67, 111] width 59 height 13
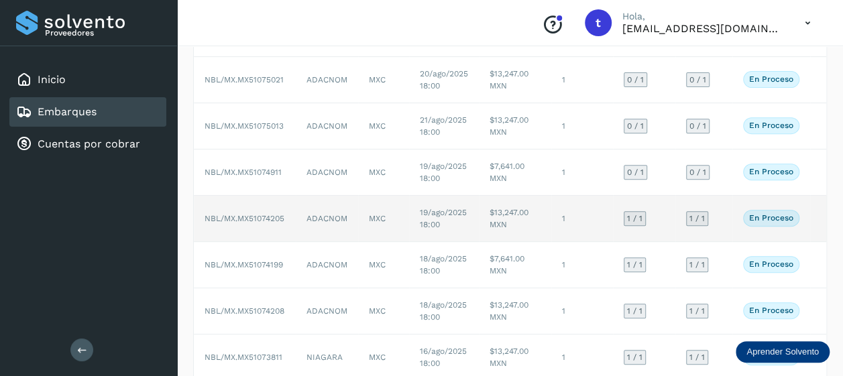
scroll to position [0, 4]
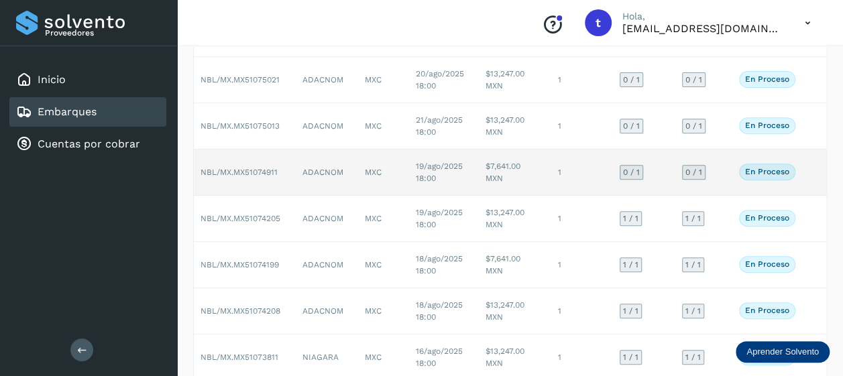
click at [814, 170] on td at bounding box center [816, 173] width 21 height 46
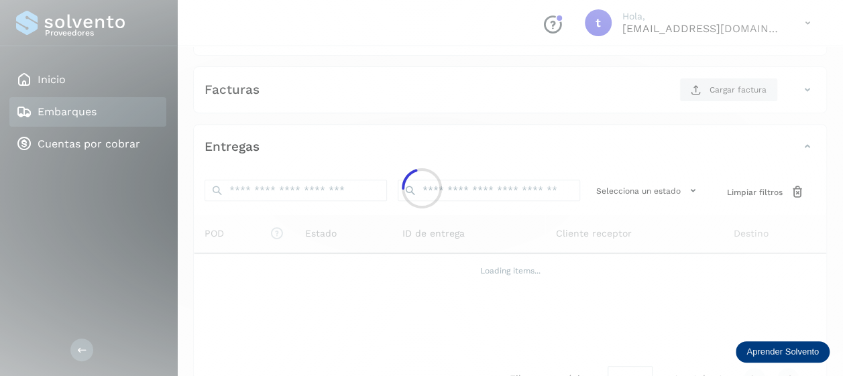
click at [814, 170] on div at bounding box center [421, 188] width 843 height 376
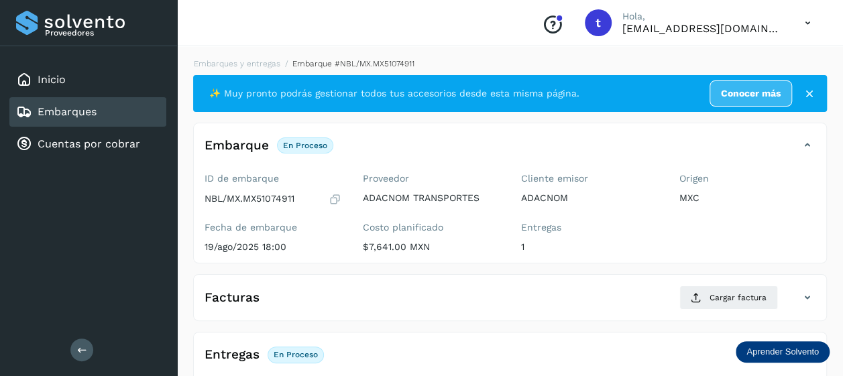
scroll to position [258, 0]
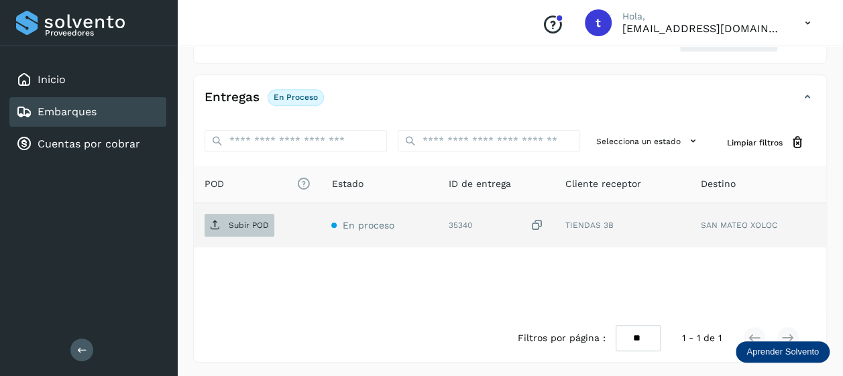
click at [237, 222] on p "Subir POD" at bounding box center [249, 225] width 40 height 9
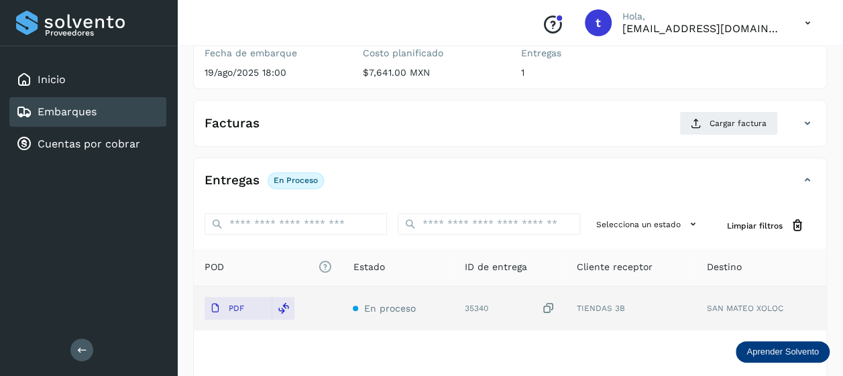
scroll to position [0, 0]
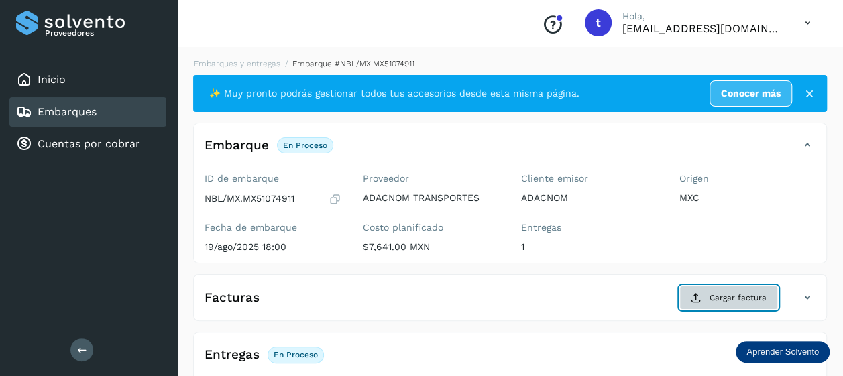
click at [726, 292] on span "Cargar factura" at bounding box center [738, 298] width 57 height 12
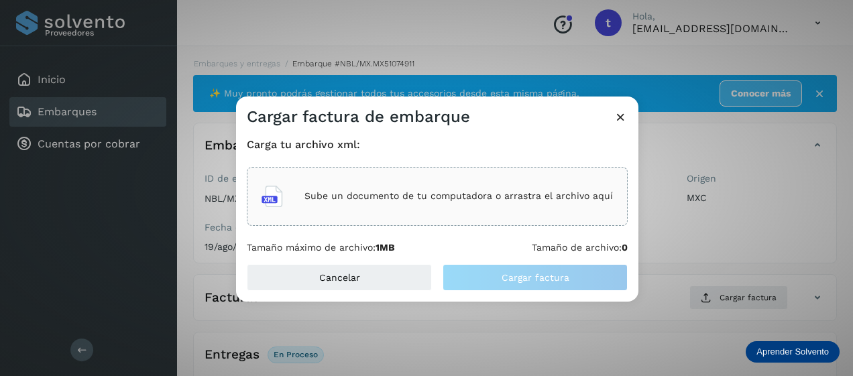
click at [450, 192] on p "Sube un documento de tu computadora o arrastra el archivo aquí" at bounding box center [458, 195] width 309 height 11
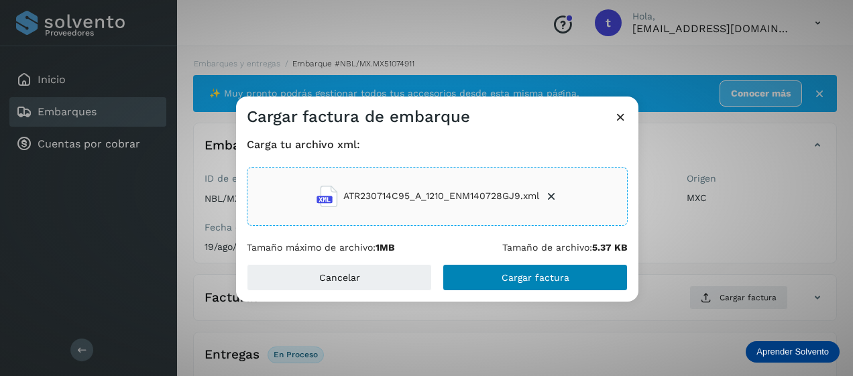
click at [530, 279] on span "Cargar factura" at bounding box center [536, 277] width 68 height 9
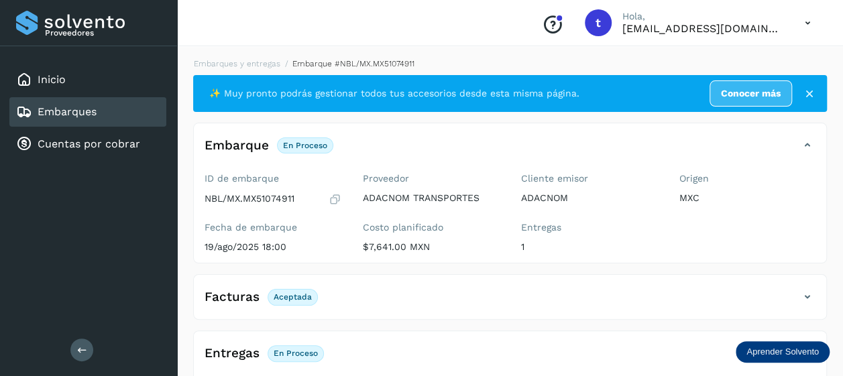
click at [70, 108] on link "Embarques" at bounding box center [67, 111] width 59 height 13
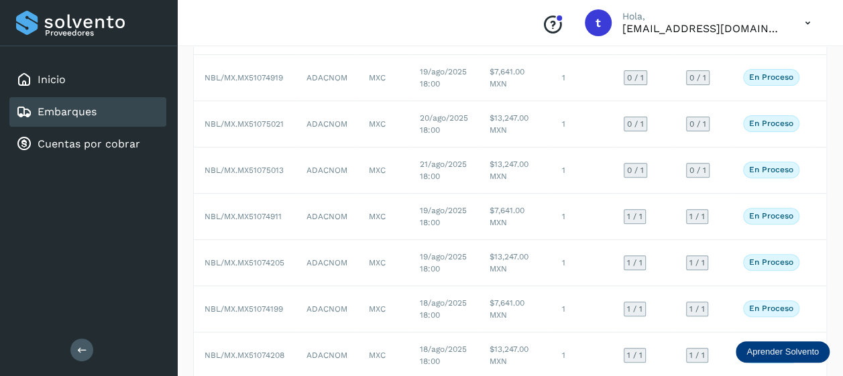
scroll to position [0, 4]
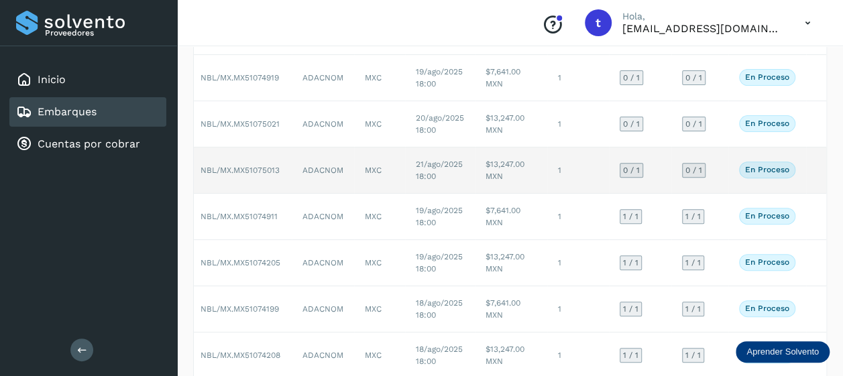
click at [811, 172] on td at bounding box center [816, 171] width 21 height 46
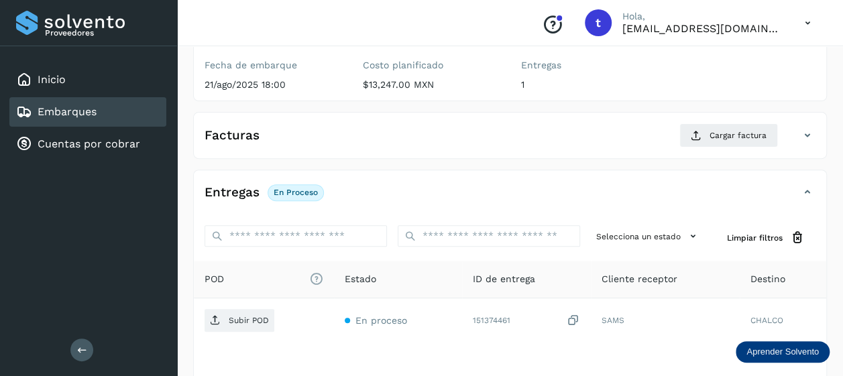
scroll to position [168, 0]
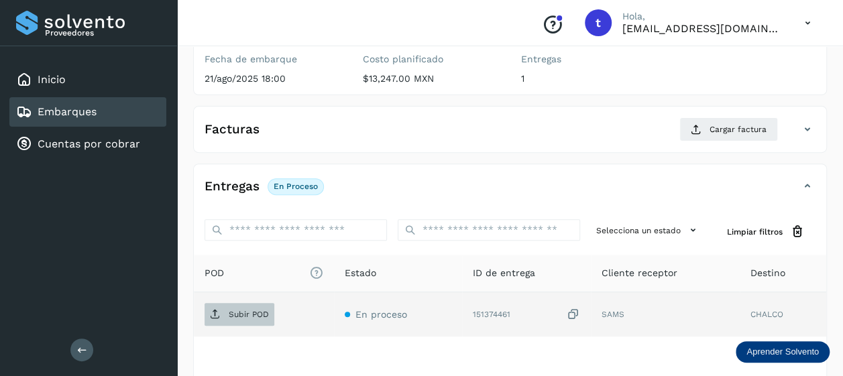
click at [241, 320] on span "Subir POD" at bounding box center [240, 314] width 70 height 21
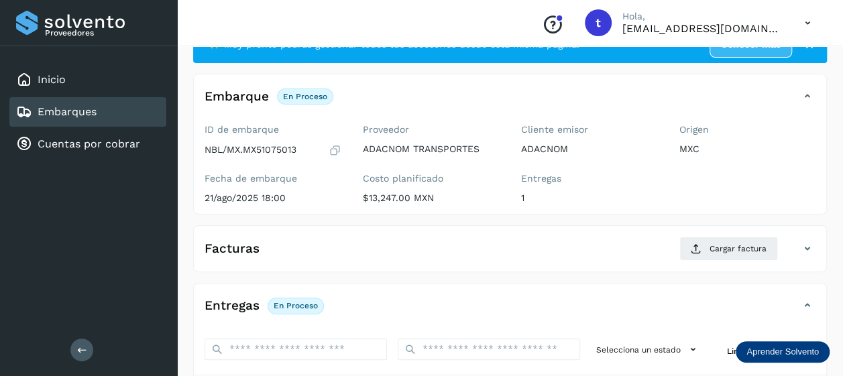
scroll to position [0, 0]
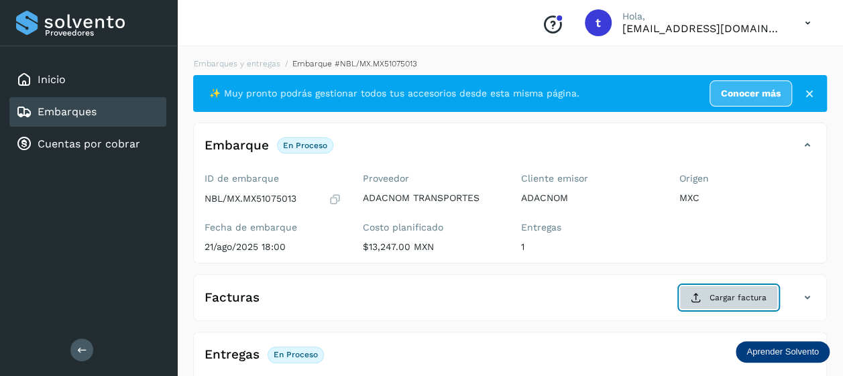
click at [732, 298] on span "Cargar factura" at bounding box center [738, 298] width 57 height 12
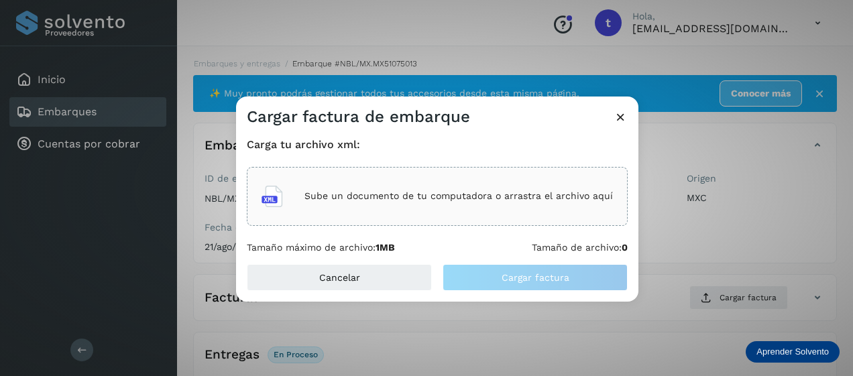
click at [463, 190] on p "Sube un documento de tu computadora o arrastra el archivo aquí" at bounding box center [458, 195] width 309 height 11
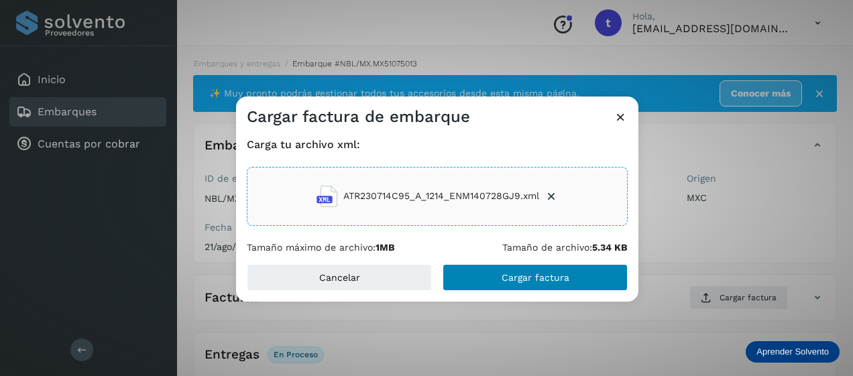
click at [530, 280] on span "Cargar factura" at bounding box center [536, 277] width 68 height 9
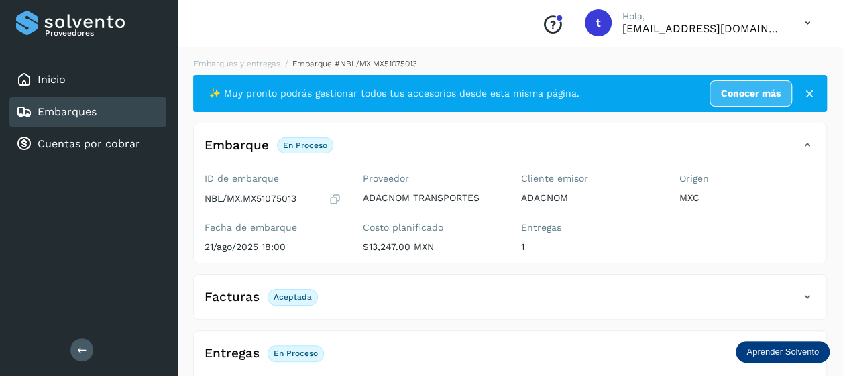
click at [72, 113] on link "Embarques" at bounding box center [67, 111] width 59 height 13
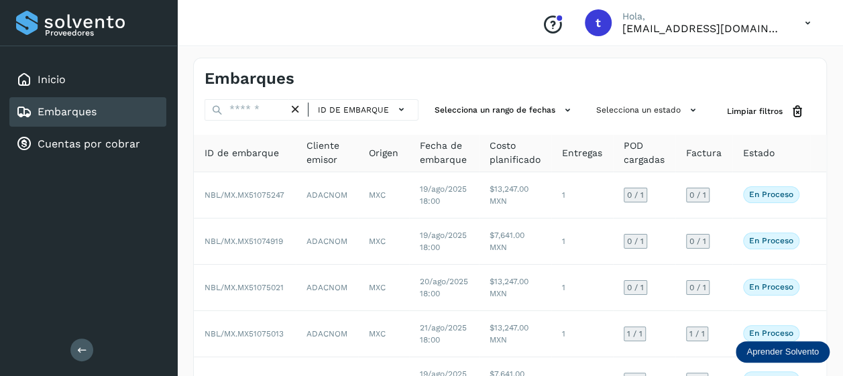
scroll to position [0, 4]
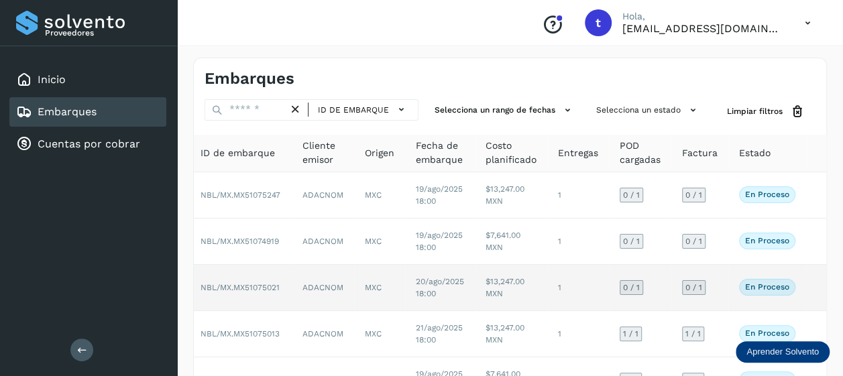
click at [816, 284] on td at bounding box center [816, 288] width 21 height 46
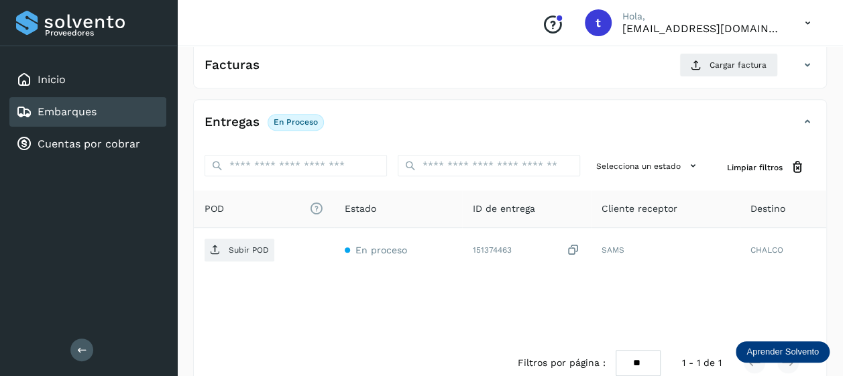
scroll to position [258, 0]
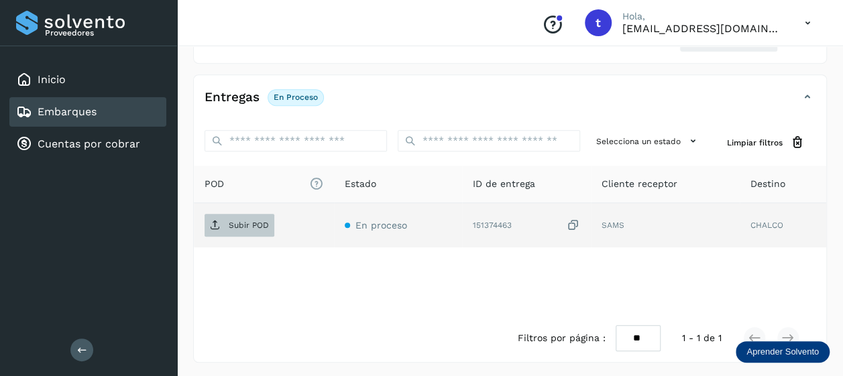
click at [239, 226] on p "Subir POD" at bounding box center [249, 225] width 40 height 9
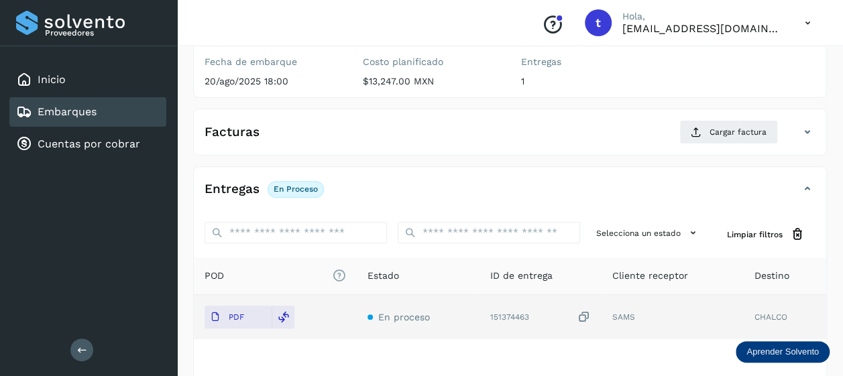
scroll to position [0, 0]
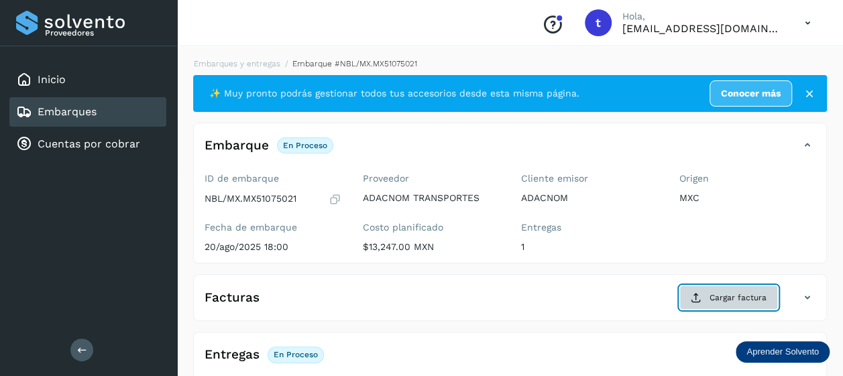
click at [722, 288] on button "Cargar factura" at bounding box center [728, 298] width 99 height 24
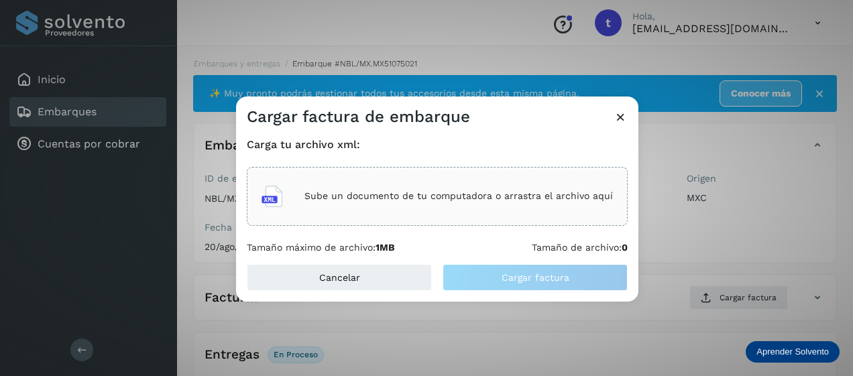
click at [484, 200] on p "Sube un documento de tu computadora o arrastra el archivo aquí" at bounding box center [458, 195] width 309 height 11
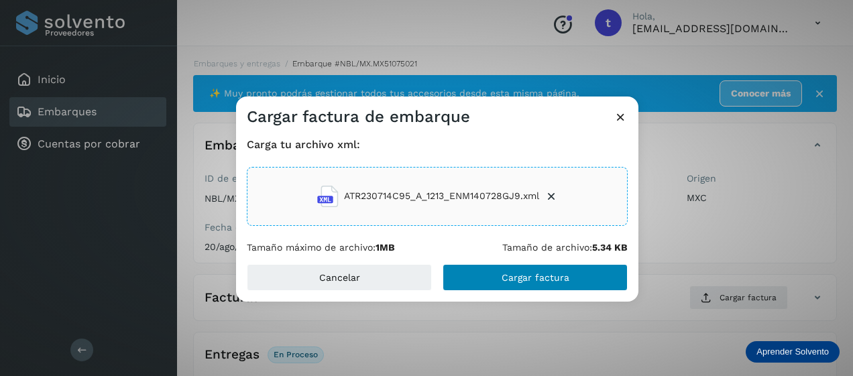
click at [530, 278] on span "Cargar factura" at bounding box center [536, 277] width 68 height 9
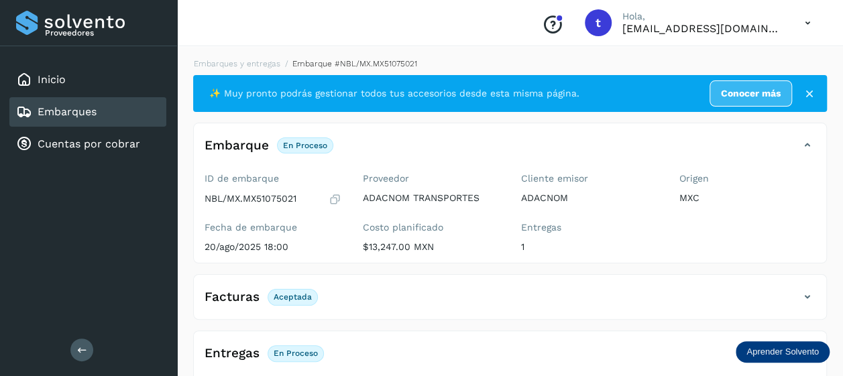
click at [57, 111] on link "Embarques" at bounding box center [67, 111] width 59 height 13
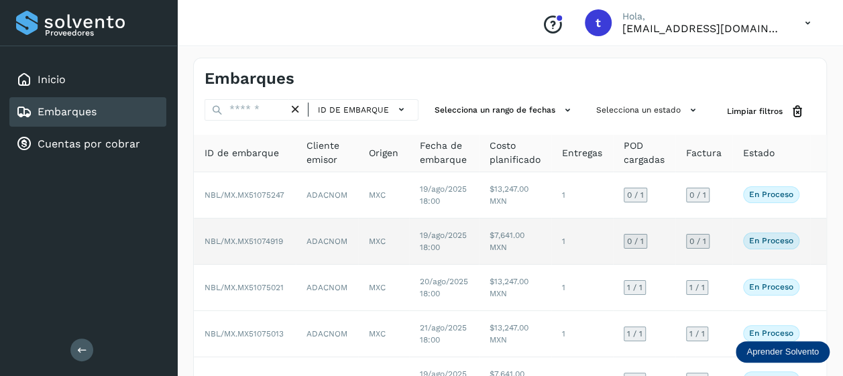
click at [810, 239] on td at bounding box center [820, 242] width 21 height 46
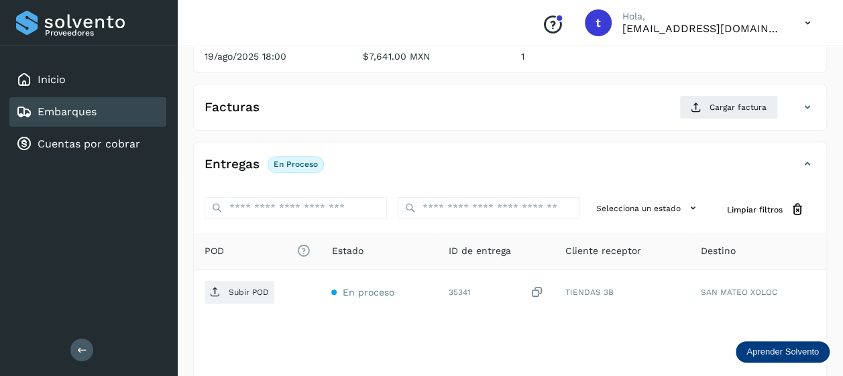
scroll to position [194, 0]
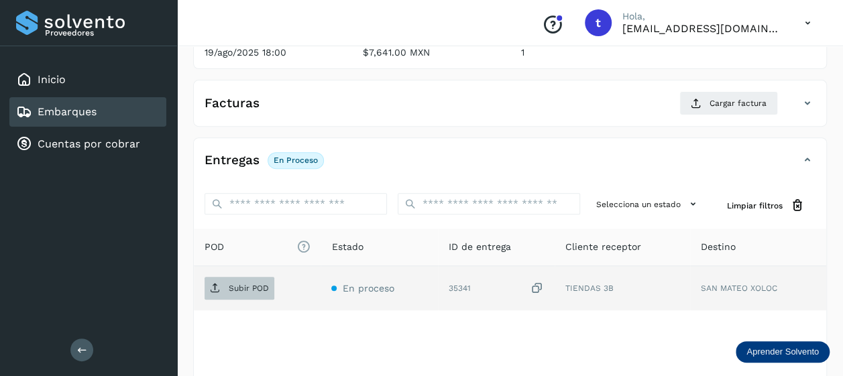
click at [241, 290] on p "Subir POD" at bounding box center [249, 288] width 40 height 9
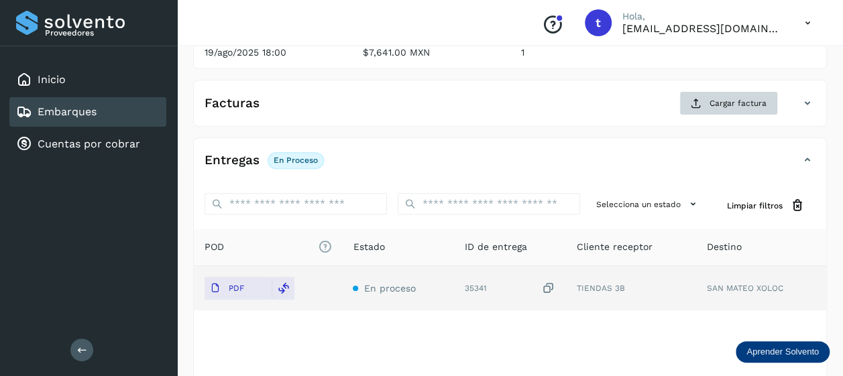
click at [730, 103] on span "Cargar factura" at bounding box center [738, 103] width 57 height 12
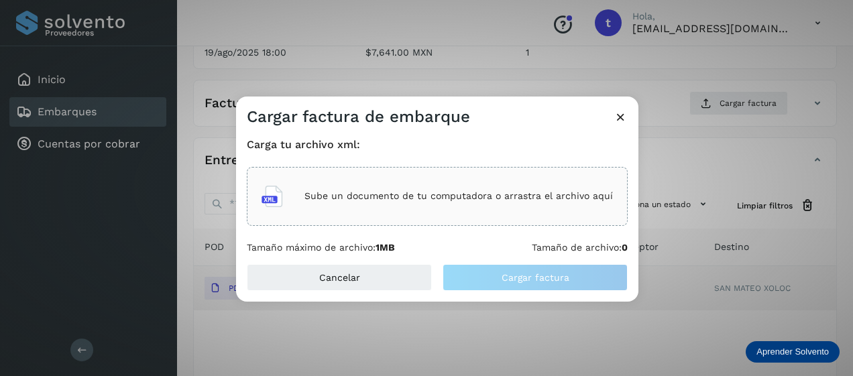
click at [407, 203] on div "Sube un documento de tu computadora o arrastra el archivo aquí" at bounding box center [437, 196] width 351 height 36
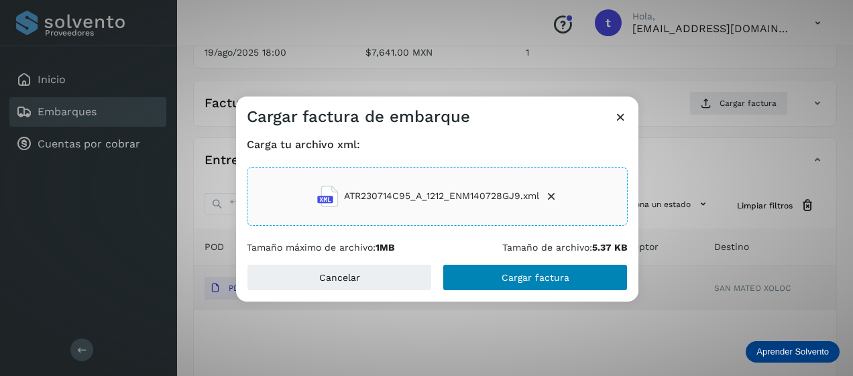
click at [545, 279] on span "Cargar factura" at bounding box center [536, 277] width 68 height 9
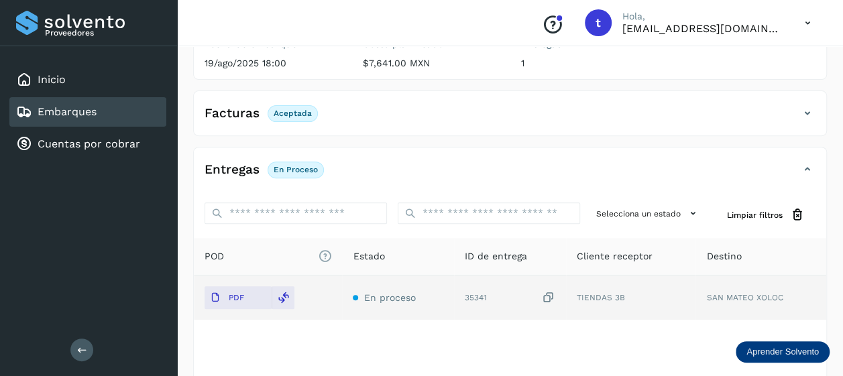
scroll to position [0, 0]
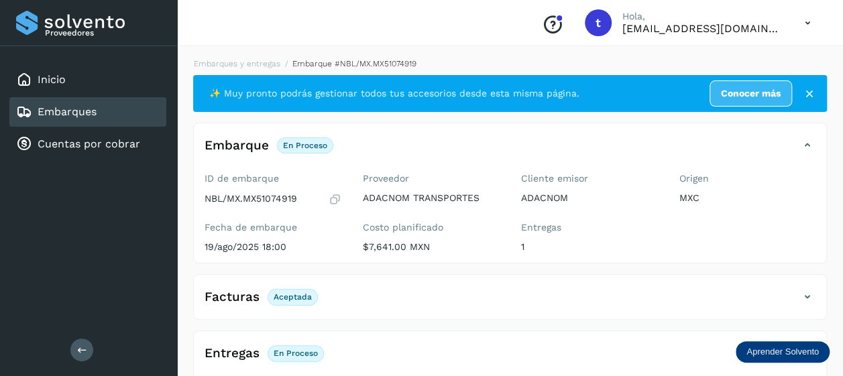
click at [58, 109] on link "Embarques" at bounding box center [67, 111] width 59 height 13
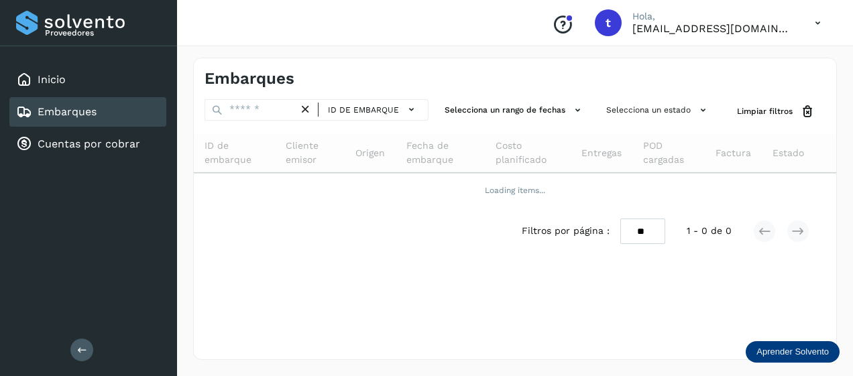
click at [72, 114] on link "Embarques" at bounding box center [67, 111] width 59 height 13
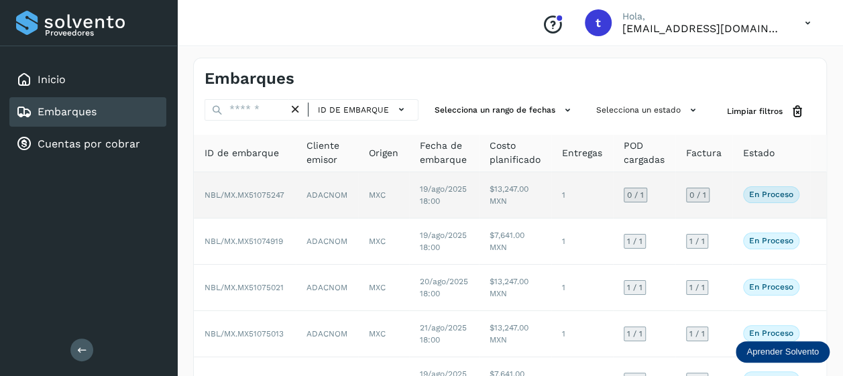
click at [811, 197] on td at bounding box center [820, 195] width 21 height 46
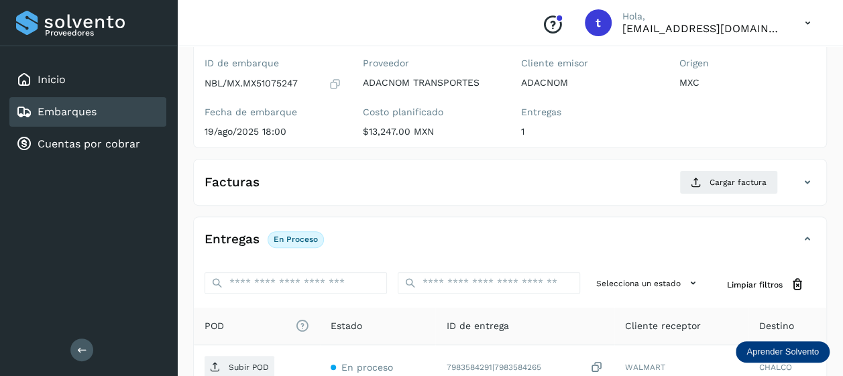
scroll to position [258, 0]
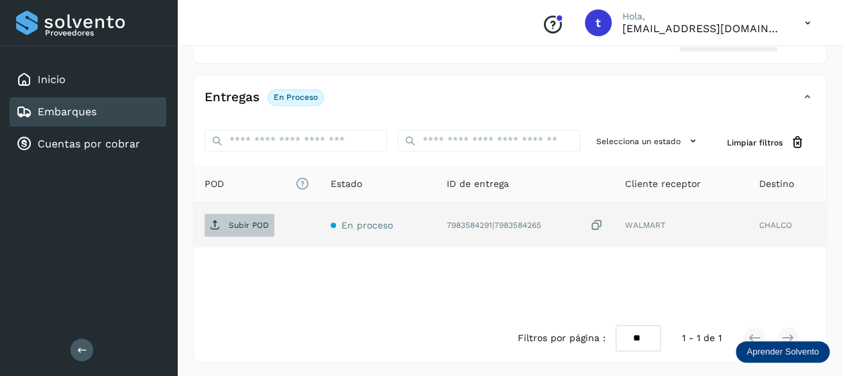
click at [239, 227] on p "Subir POD" at bounding box center [249, 225] width 40 height 9
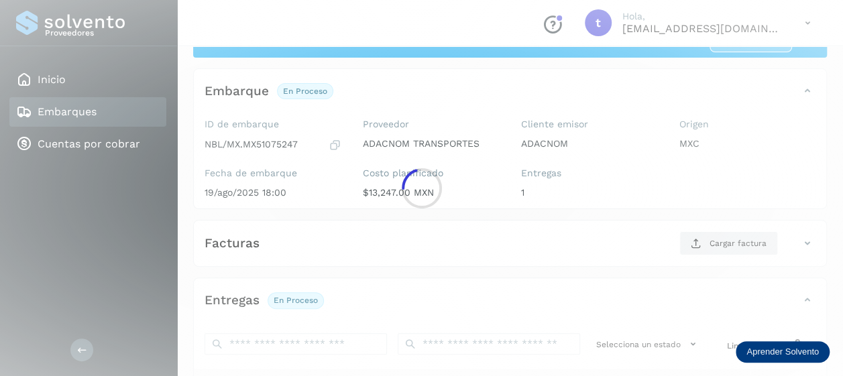
scroll to position [0, 0]
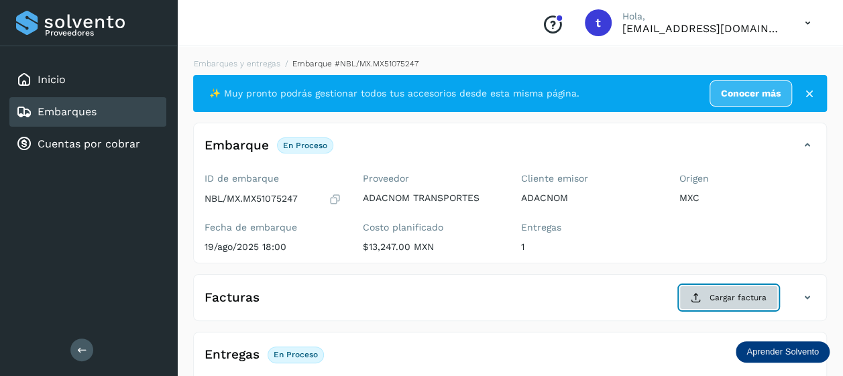
click at [721, 298] on span "Cargar factura" at bounding box center [738, 298] width 57 height 12
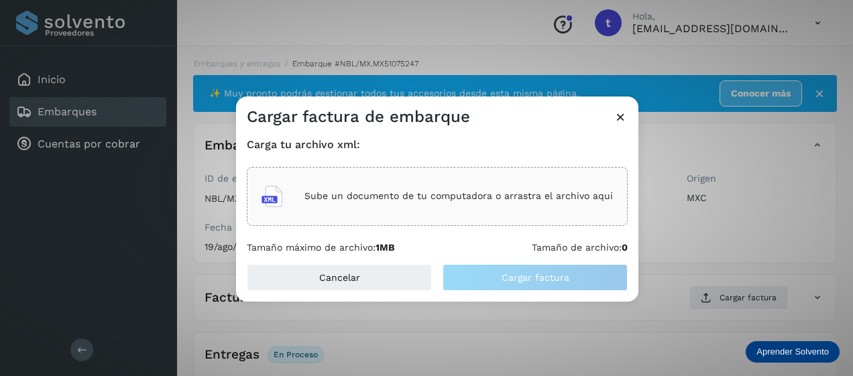
click at [432, 196] on p "Sube un documento de tu computadora o arrastra el archivo aquí" at bounding box center [458, 195] width 309 height 11
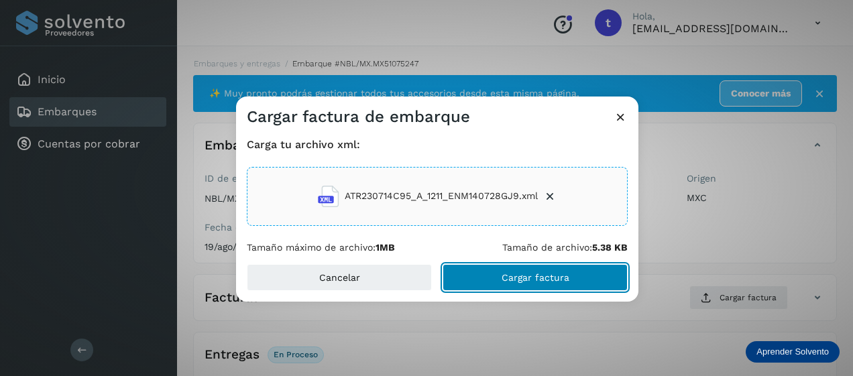
click at [541, 284] on button "Cargar factura" at bounding box center [535, 277] width 185 height 27
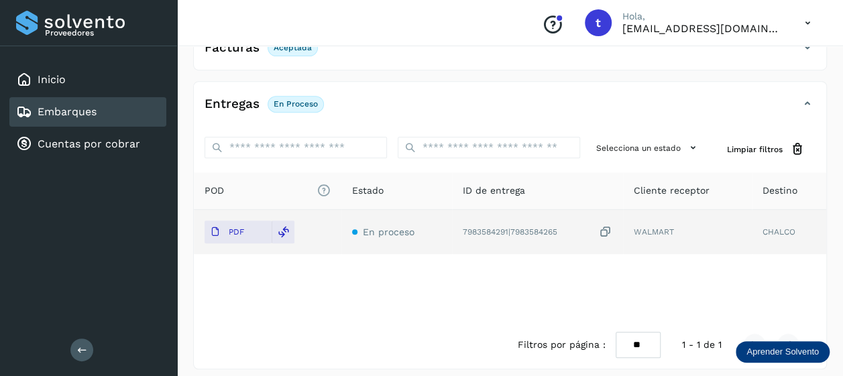
scroll to position [256, 0]
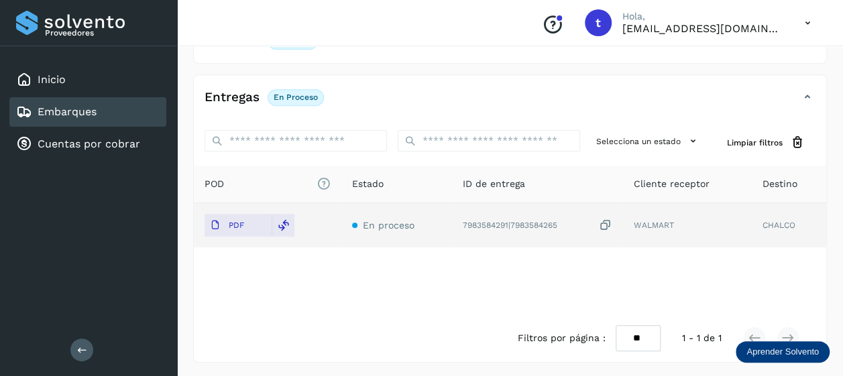
click at [82, 110] on link "Embarques" at bounding box center [67, 111] width 59 height 13
